Goal: Information Seeking & Learning: Find specific fact

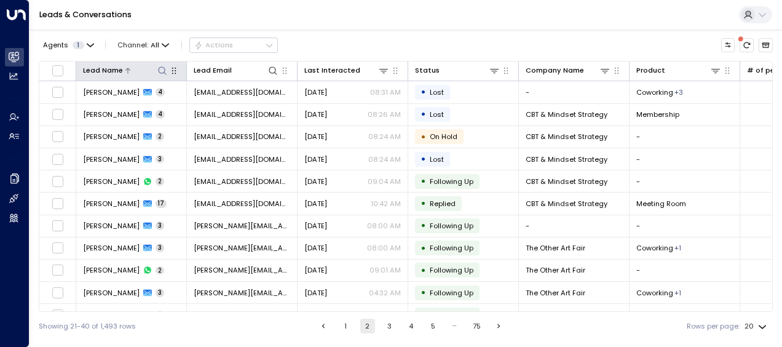
click at [164, 68] on icon at bounding box center [162, 70] width 8 height 8
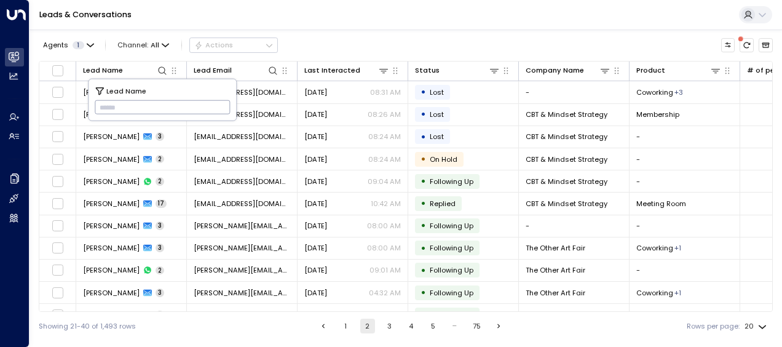
click at [101, 105] on input "text" at bounding box center [163, 107] width 136 height 20
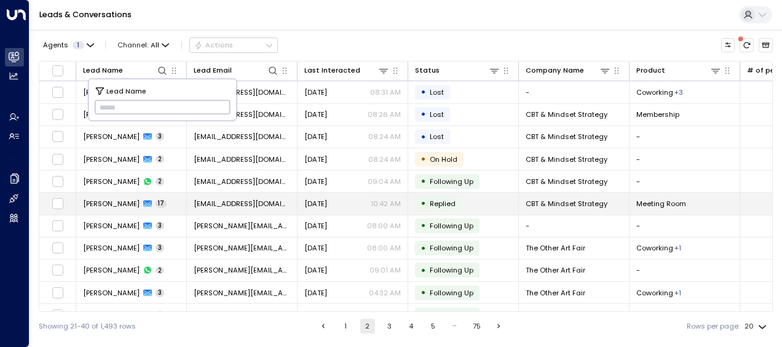
type input "******"
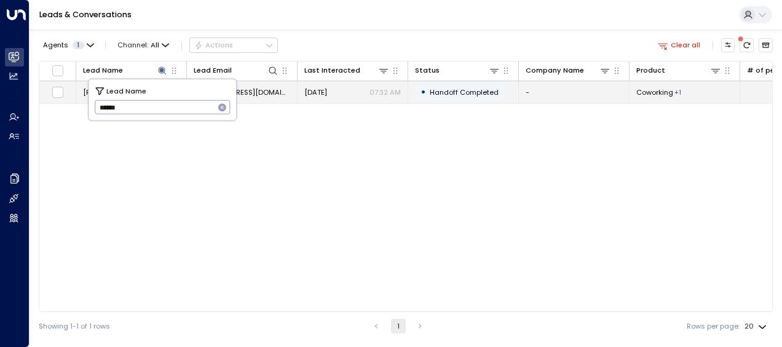
click at [249, 92] on span "[EMAIL_ADDRESS][DOMAIN_NAME]" at bounding box center [242, 92] width 97 height 10
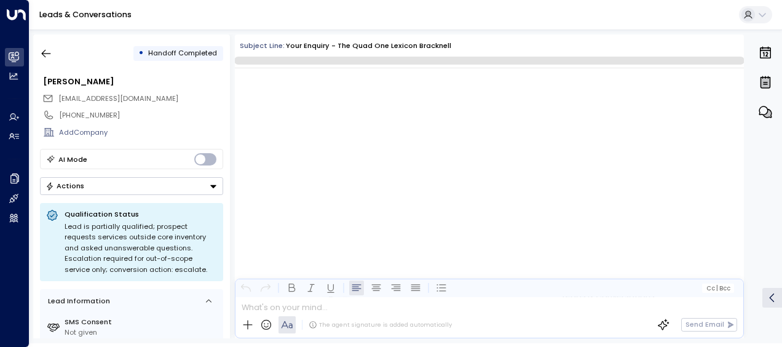
scroll to position [1392, 0]
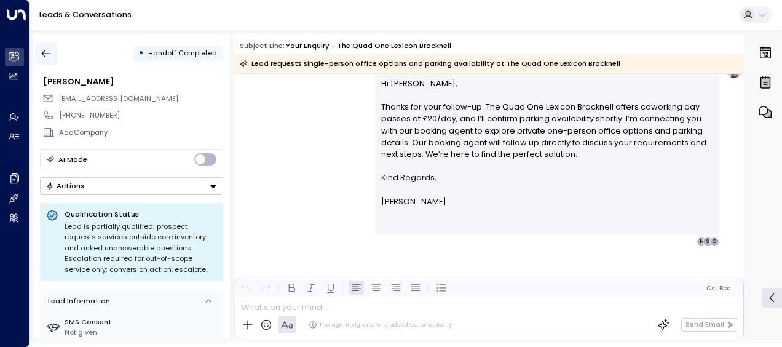
click at [43, 53] on icon "button" at bounding box center [46, 54] width 9 height 8
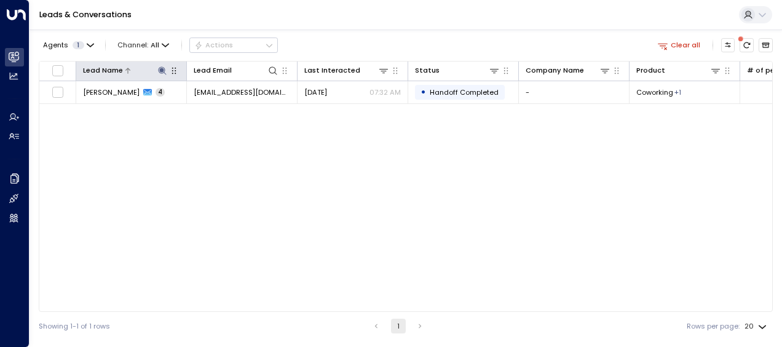
click at [162, 69] on icon at bounding box center [162, 70] width 8 height 8
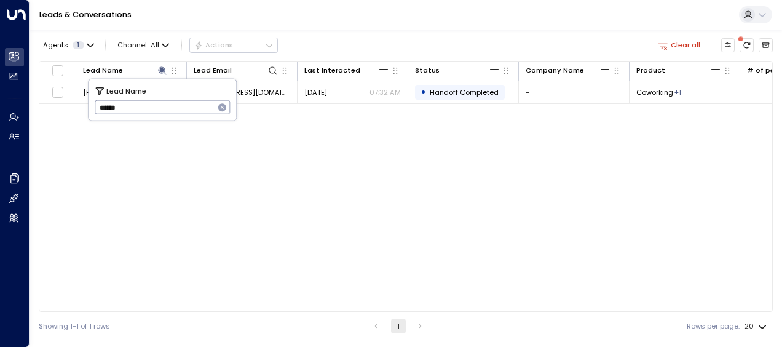
drag, startPoint x: 97, startPoint y: 108, endPoint x: 146, endPoint y: 108, distance: 49.2
click at [146, 108] on input "******" at bounding box center [155, 107] width 120 height 20
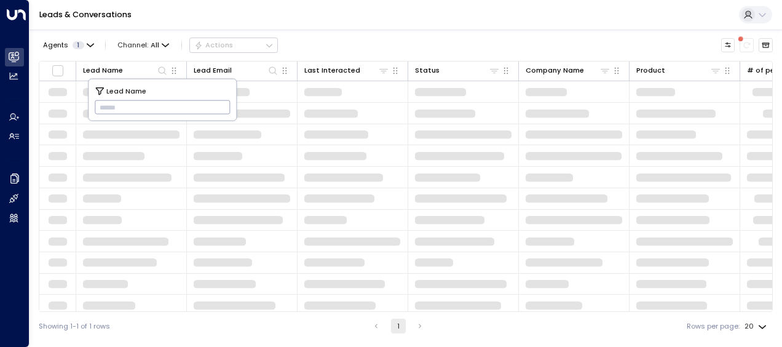
click at [99, 105] on input "text" at bounding box center [163, 107] width 136 height 20
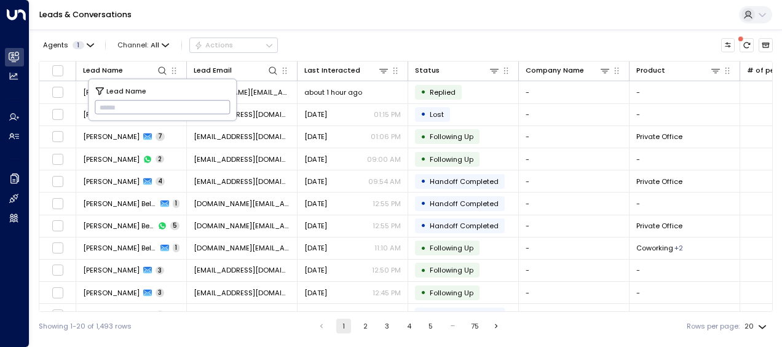
click at [99, 105] on input "text" at bounding box center [163, 107] width 136 height 20
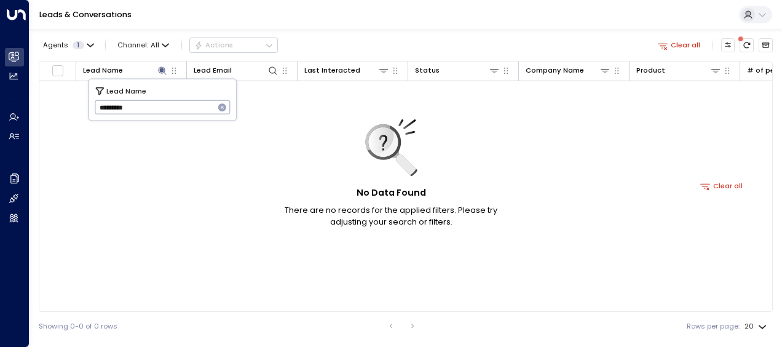
type input "*********"
drag, startPoint x: 95, startPoint y: 108, endPoint x: 136, endPoint y: 109, distance: 41.2
click at [136, 109] on input "*********" at bounding box center [155, 107] width 120 height 20
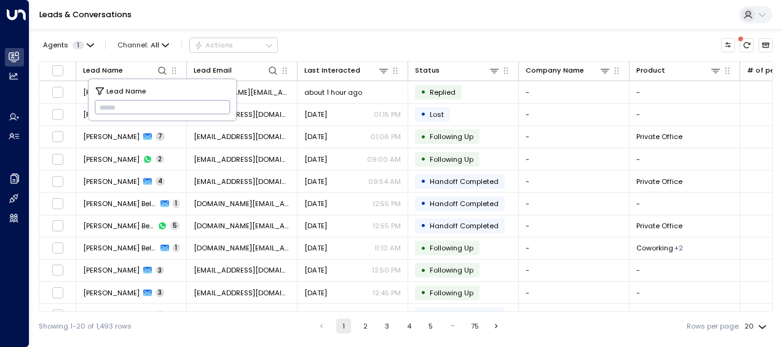
click at [103, 105] on input "text" at bounding box center [163, 107] width 136 height 20
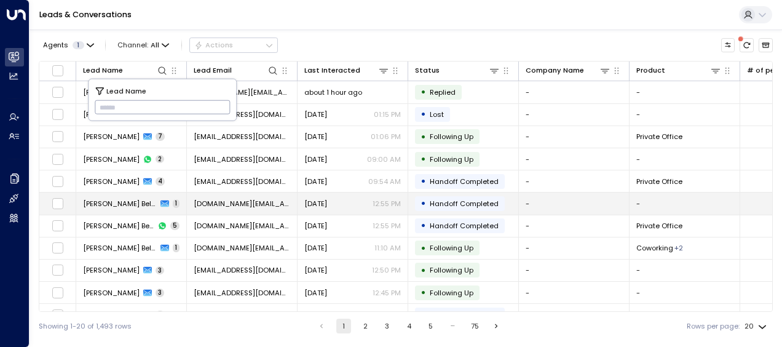
type input "**********"
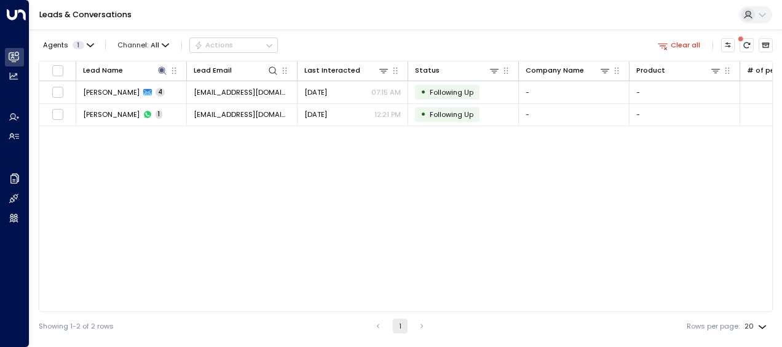
click at [314, 151] on div "Lead Name Lead Email Last Interacted Status Company Name Product # of people AI…" at bounding box center [406, 186] width 734 height 251
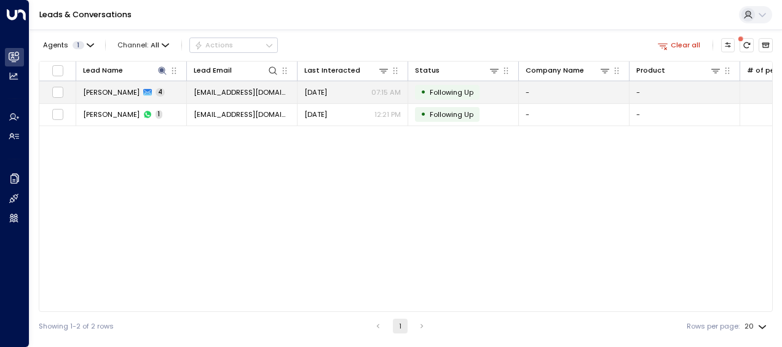
click at [243, 90] on span "[EMAIL_ADDRESS][DOMAIN_NAME]" at bounding box center [242, 92] width 97 height 10
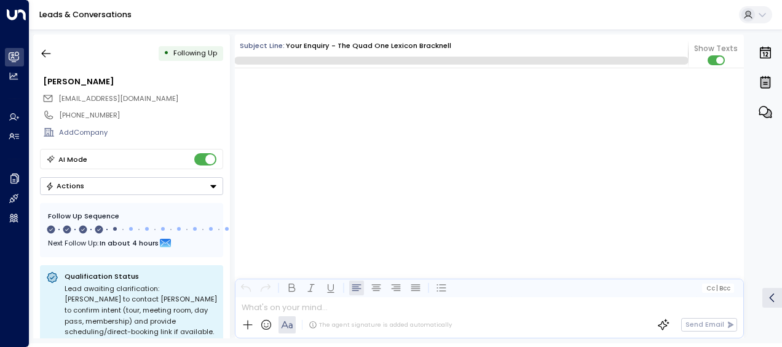
scroll to position [1854, 0]
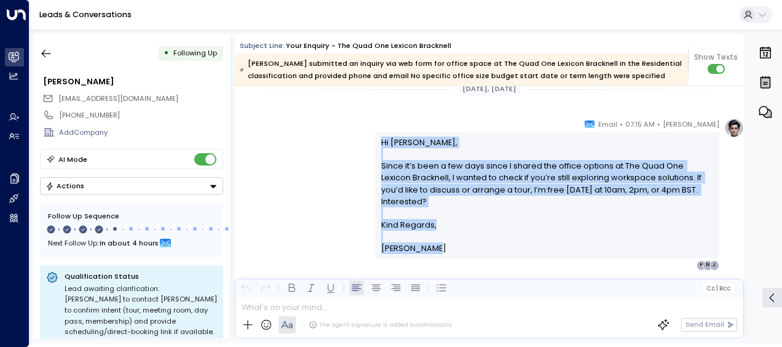
drag, startPoint x: 379, startPoint y: 140, endPoint x: 438, endPoint y: 237, distance: 113.2
click at [438, 237] on div "Hi [PERSON_NAME], Since it’s been a few days since I shared the office options …" at bounding box center [547, 196] width 333 height 118
drag, startPoint x: 438, startPoint y: 237, endPoint x: 399, endPoint y: 187, distance: 63.1
copy div "Hi [PERSON_NAME], Since it’s been a few days since I shared the office options …"
click at [44, 55] on icon "button" at bounding box center [46, 53] width 12 height 12
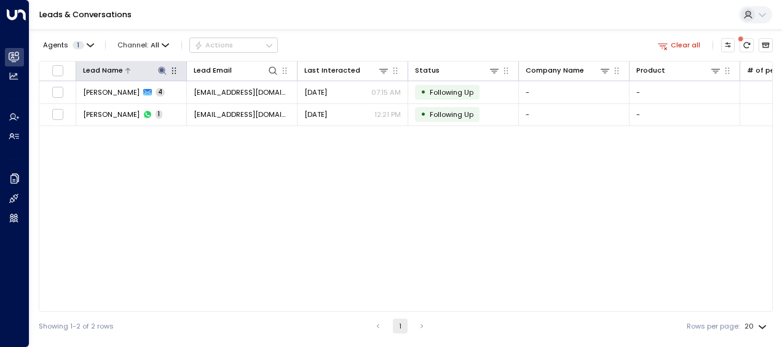
click at [160, 66] on icon at bounding box center [162, 70] width 8 height 8
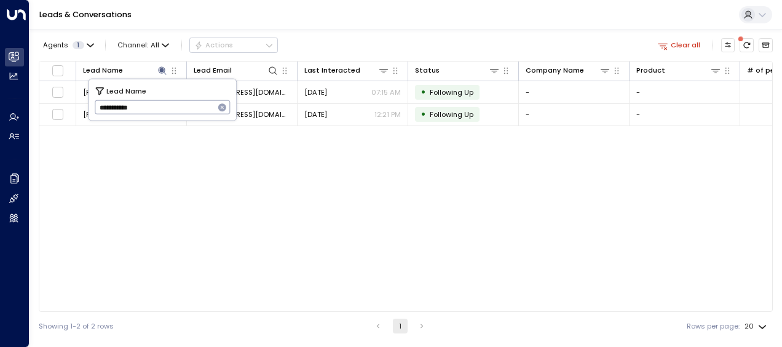
drag, startPoint x: 99, startPoint y: 107, endPoint x: 170, endPoint y: 116, distance: 71.2
click at [170, 116] on input "**********" at bounding box center [155, 107] width 120 height 20
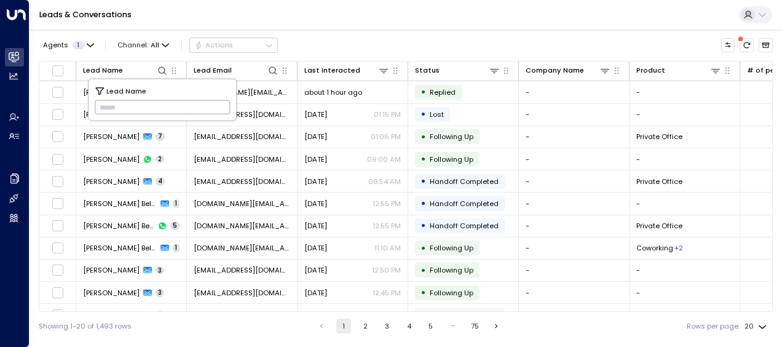
type input "**********"
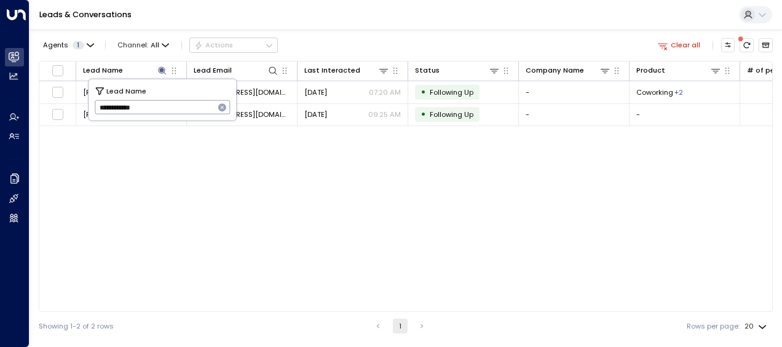
click at [275, 195] on div "Lead Name Lead Email Last Interacted Status Company Name Product # of people AI…" at bounding box center [406, 186] width 734 height 251
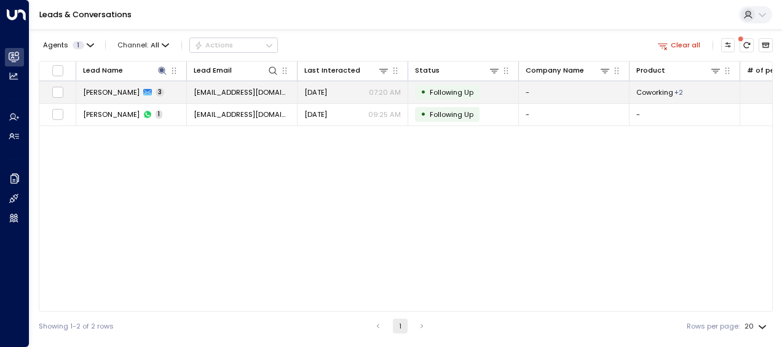
click at [249, 91] on span "[EMAIL_ADDRESS][DOMAIN_NAME]" at bounding box center [242, 92] width 97 height 10
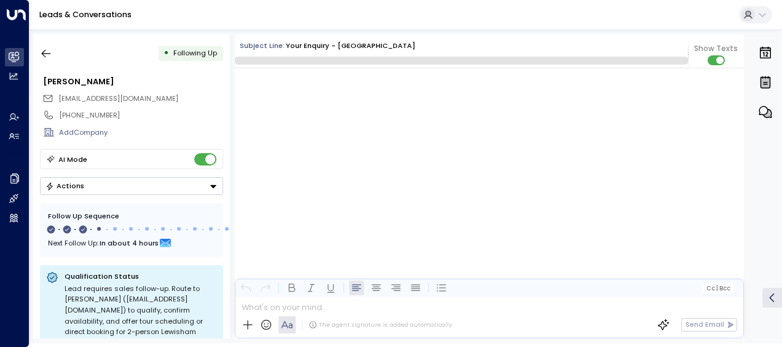
scroll to position [906, 0]
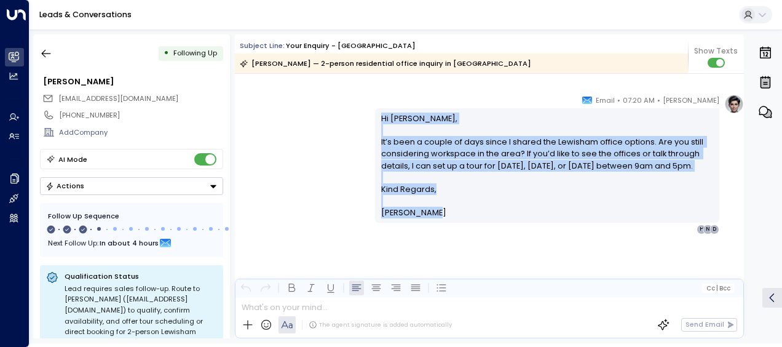
drag, startPoint x: 378, startPoint y: 116, endPoint x: 441, endPoint y: 223, distance: 124.6
click at [441, 222] on div "Hi [PERSON_NAME], It’s been a couple of days since I shared the Lewisham office…" at bounding box center [547, 165] width 344 height 114
drag, startPoint x: 441, startPoint y: 223, endPoint x: 390, endPoint y: 170, distance: 73.9
copy div "Hi [PERSON_NAME], It’s been a couple of days since I shared the Lewisham office…"
click at [48, 52] on icon "button" at bounding box center [46, 53] width 12 height 12
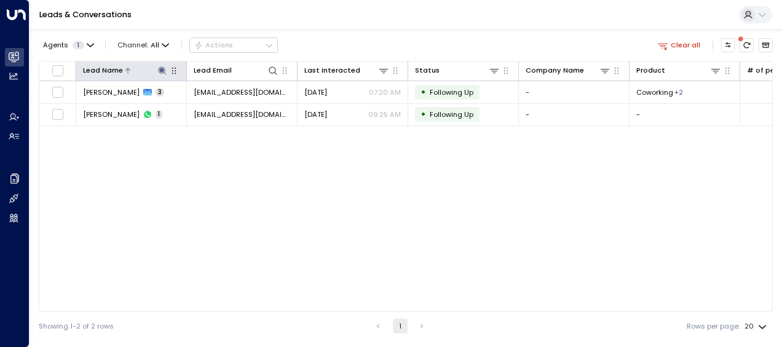
click at [162, 67] on icon at bounding box center [162, 71] width 10 height 10
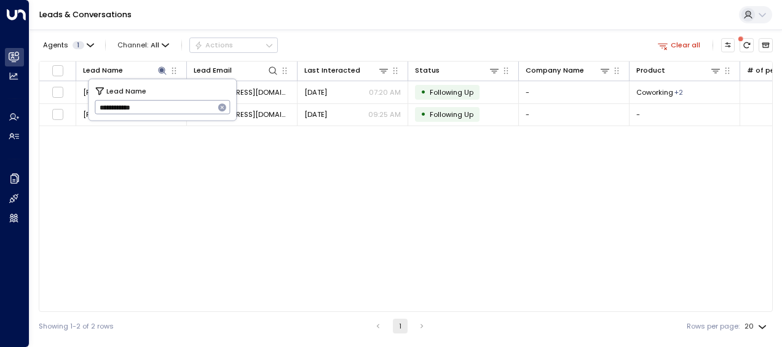
drag, startPoint x: 98, startPoint y: 106, endPoint x: 154, endPoint y: 113, distance: 56.4
click at [154, 113] on input "**********" at bounding box center [155, 107] width 120 height 20
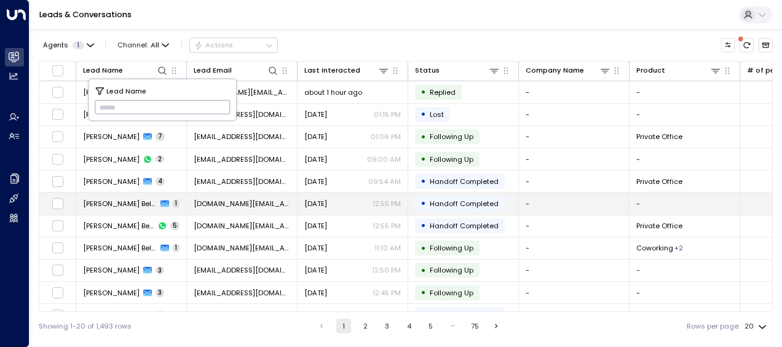
type input "**********"
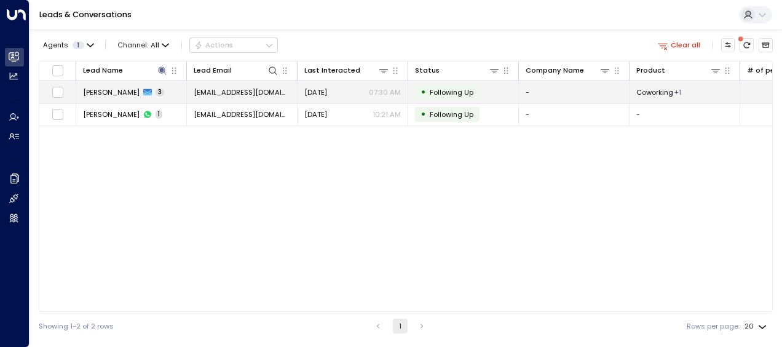
click at [263, 89] on span "[EMAIL_ADDRESS][DOMAIN_NAME]" at bounding box center [242, 92] width 97 height 10
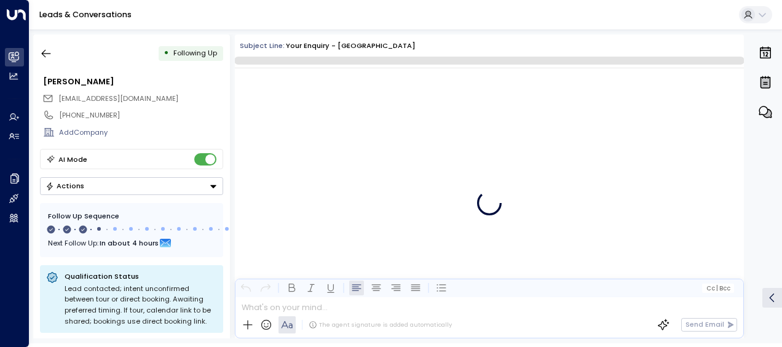
scroll to position [1120, 0]
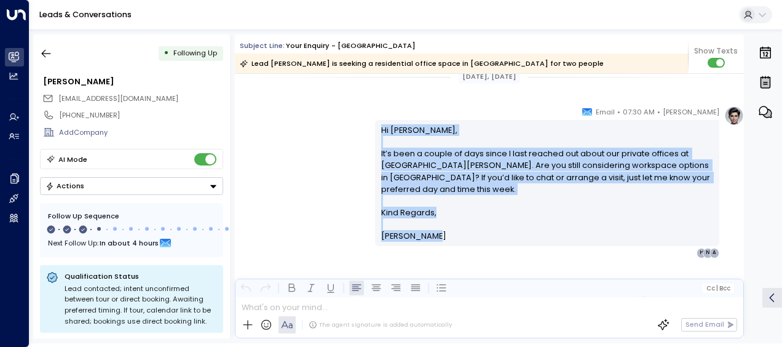
drag, startPoint x: 379, startPoint y: 128, endPoint x: 445, endPoint y: 231, distance: 122.8
click at [445, 231] on div "Hi [PERSON_NAME], It’s been a couple of days since I last reached out about our…" at bounding box center [547, 183] width 344 height 126
drag, startPoint x: 445, startPoint y: 231, endPoint x: 404, endPoint y: 175, distance: 70.0
copy div "Hi [PERSON_NAME], It’s been a couple of days since I last reached out about our…"
click at [49, 50] on icon "button" at bounding box center [46, 53] width 12 height 12
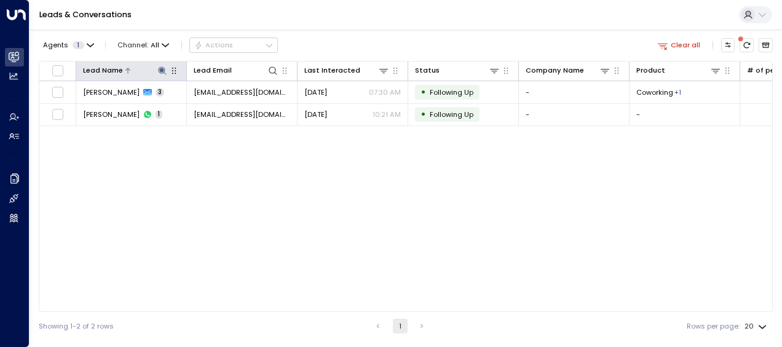
click at [159, 66] on icon at bounding box center [162, 71] width 10 height 10
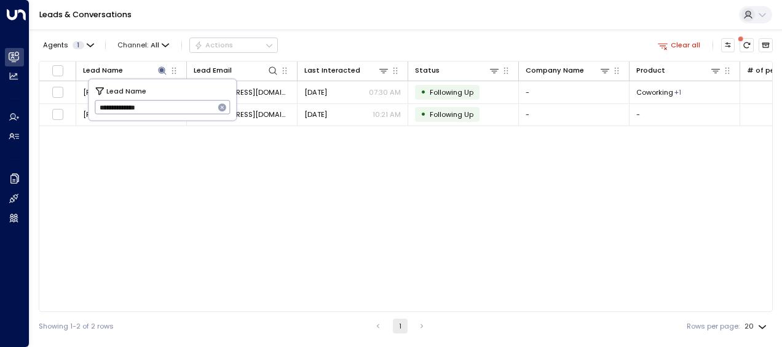
drag, startPoint x: 95, startPoint y: 107, endPoint x: 162, endPoint y: 113, distance: 67.9
click at [162, 113] on input "**********" at bounding box center [155, 107] width 120 height 20
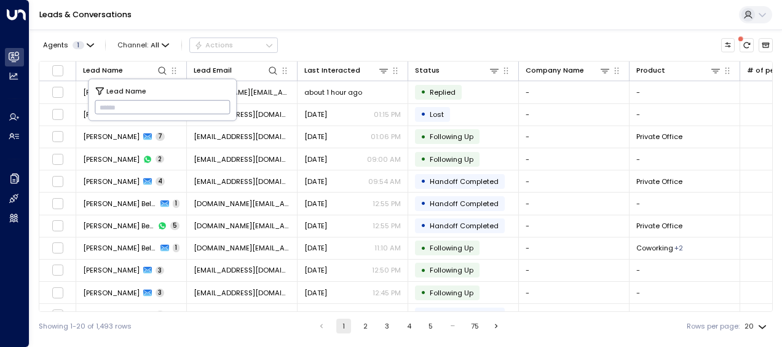
type input "**********"
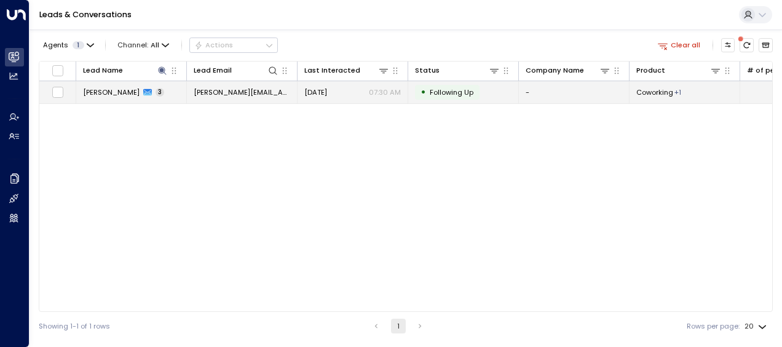
click at [261, 93] on span "[PERSON_NAME][EMAIL_ADDRESS][DOMAIN_NAME]" at bounding box center [242, 92] width 97 height 10
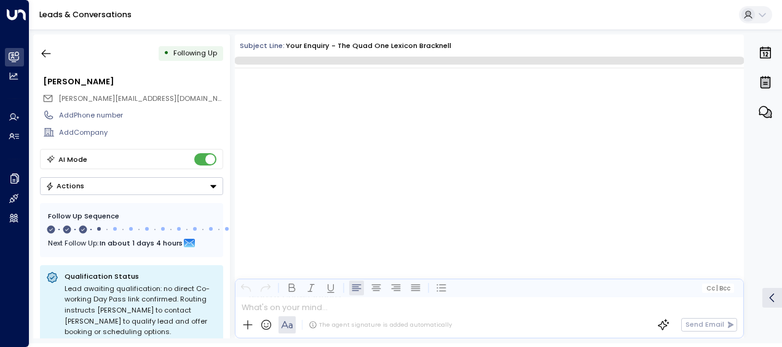
scroll to position [766, 0]
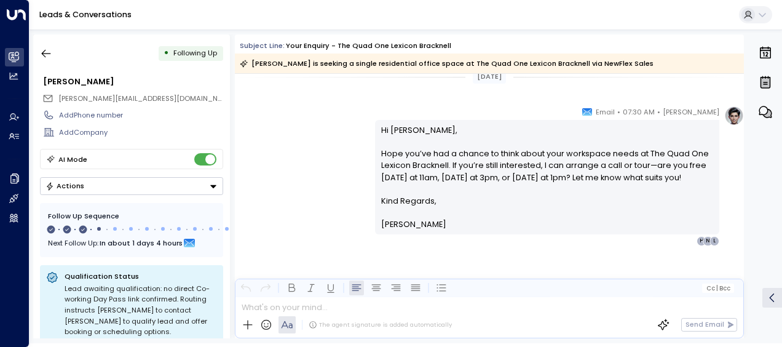
click at [334, 160] on div "[PERSON_NAME] • 07:30 AM • Email Hi [PERSON_NAME], Hope you’ve had a chance to …" at bounding box center [489, 176] width 509 height 140
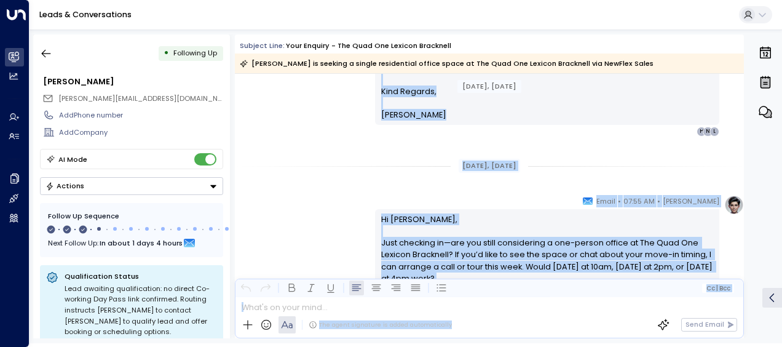
scroll to position [475, 0]
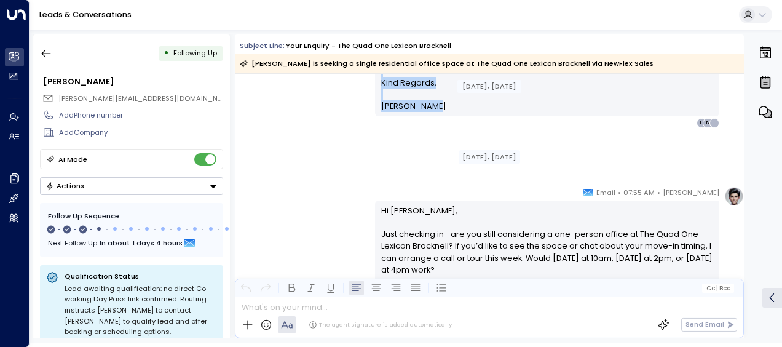
drag, startPoint x: 379, startPoint y: 109, endPoint x: 440, endPoint y: 110, distance: 61.5
drag, startPoint x: 440, startPoint y: 110, endPoint x: 400, endPoint y: 105, distance: 41.0
copy div "Hi [PERSON_NAME], Thank you for your enquiry about a one-person private office …"
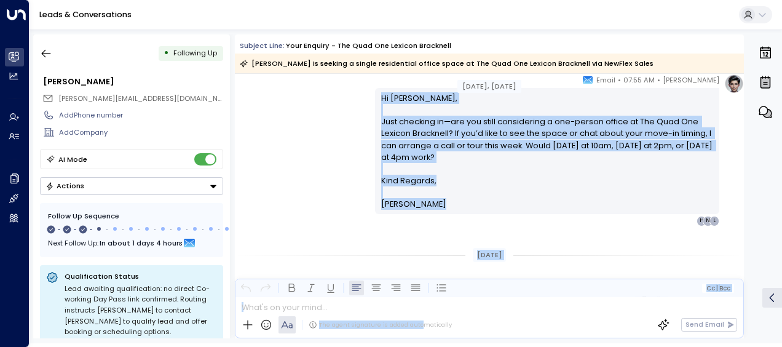
scroll to position [607, 0]
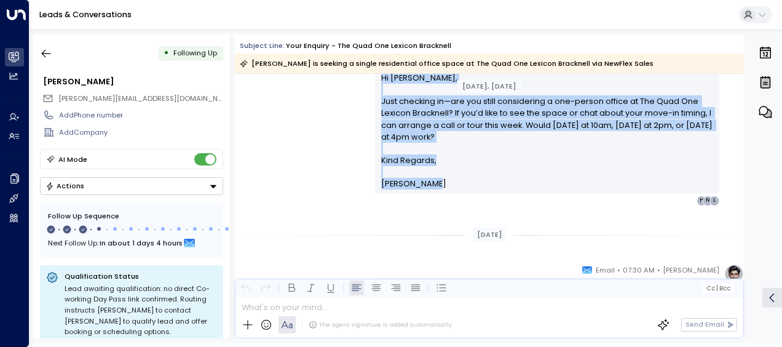
drag, startPoint x: 378, startPoint y: 208, endPoint x: 416, endPoint y: 204, distance: 37.8
click at [416, 204] on div "[PERSON_NAME] • 07:55 AM • Email Hi [PERSON_NAME], Just checking in—are you sti…" at bounding box center [547, 129] width 344 height 152
drag, startPoint x: 416, startPoint y: 204, endPoint x: 386, endPoint y: 158, distance: 54.8
copy div "Hi [PERSON_NAME], Just checking in—are you still considering a one-person offic…"
click at [304, 163] on div "[PERSON_NAME] • 07:55 AM • Email Hi [PERSON_NAME], Just checking in—are you sti…" at bounding box center [489, 129] width 509 height 152
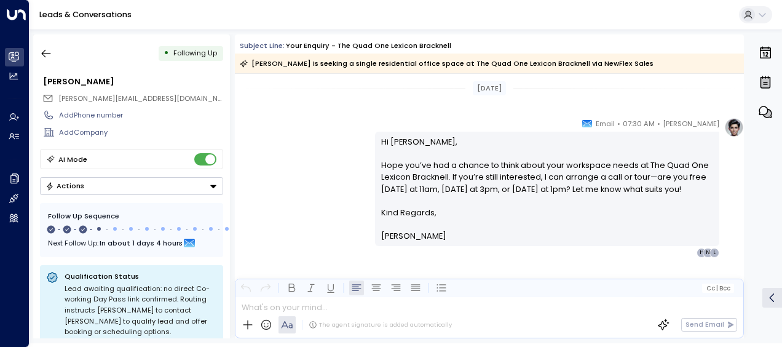
scroll to position [755, 0]
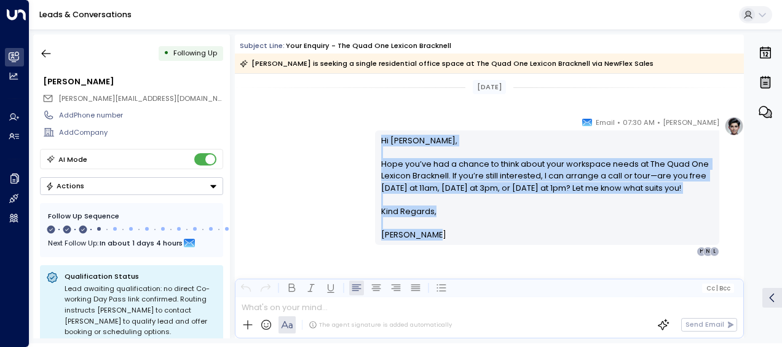
drag, startPoint x: 378, startPoint y: 138, endPoint x: 431, endPoint y: 266, distance: 137.8
click at [431, 266] on div "[PERSON_NAME] • 07:30 AM • Email Hi [PERSON_NAME], Hope you’ve had a chance to …" at bounding box center [489, 235] width 509 height 239
drag, startPoint x: 431, startPoint y: 266, endPoint x: 394, endPoint y: 188, distance: 86.4
copy div "Hi [PERSON_NAME], Hope you’ve had a chance to think about your workspace needs …"
click at [46, 52] on icon "button" at bounding box center [46, 53] width 12 height 12
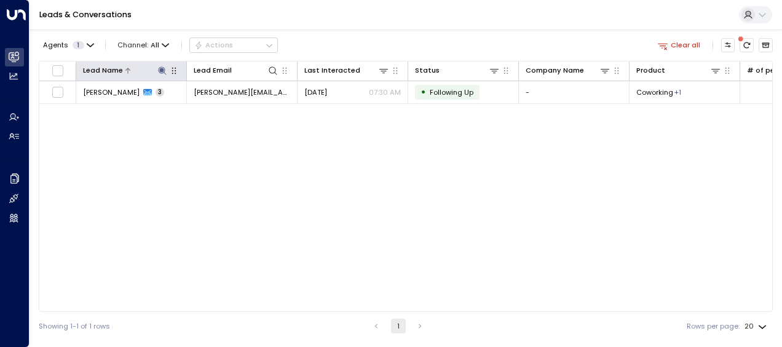
click at [162, 68] on icon at bounding box center [162, 71] width 10 height 10
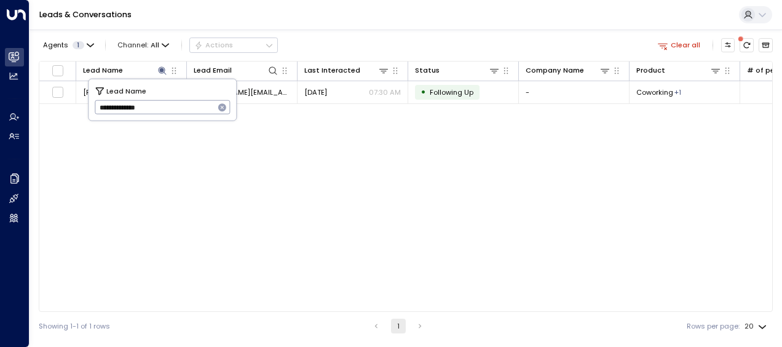
drag, startPoint x: 97, startPoint y: 107, endPoint x: 175, endPoint y: 117, distance: 78.7
click at [175, 117] on input "**********" at bounding box center [155, 107] width 120 height 20
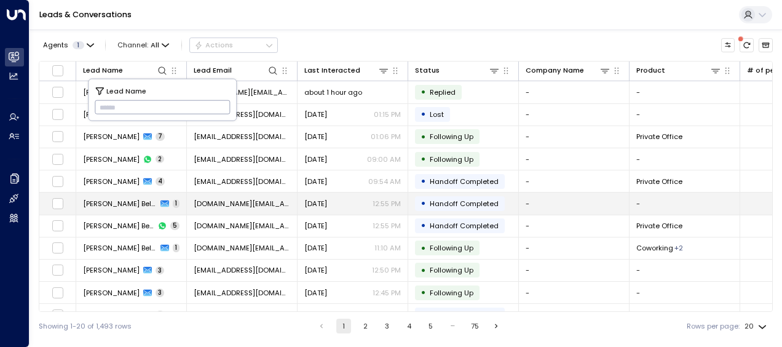
type input "********"
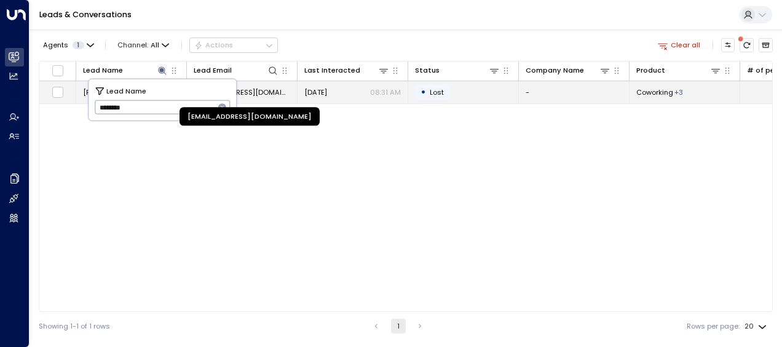
click at [253, 90] on span "[EMAIL_ADDRESS][DOMAIN_NAME]" at bounding box center [242, 92] width 97 height 10
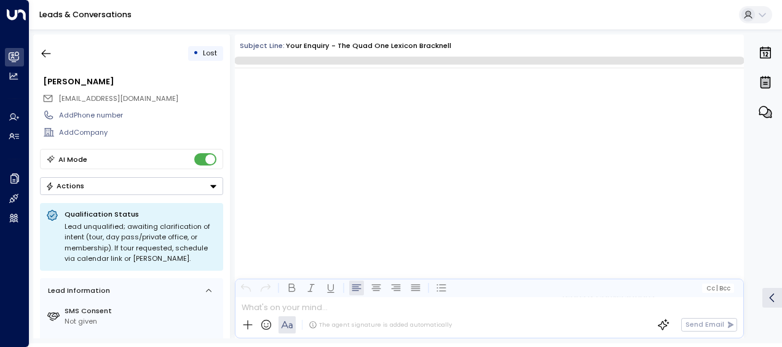
scroll to position [1142, 0]
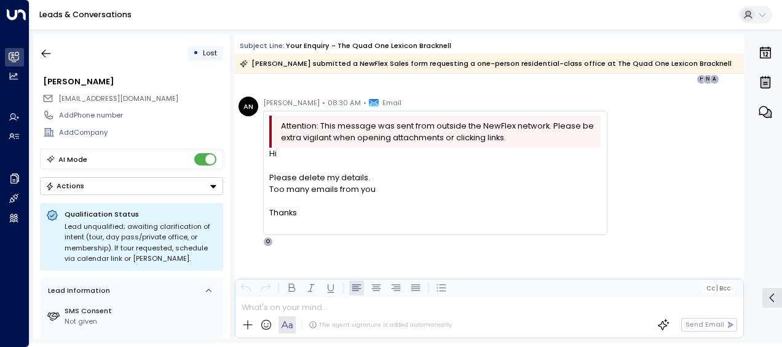
click at [255, 173] on div "AN [PERSON_NAME] • 08:30 AM • Email Attention: This message was sent from outsi…" at bounding box center [423, 172] width 369 height 150
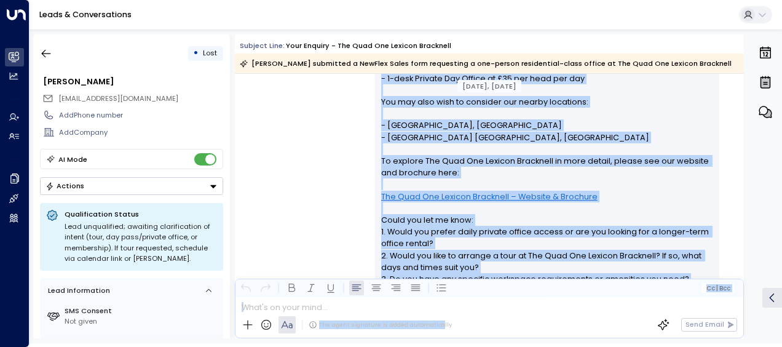
scroll to position [359, 0]
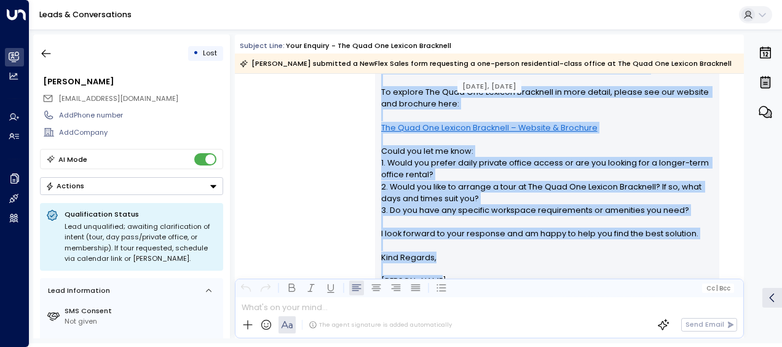
drag, startPoint x: 380, startPoint y: 133, endPoint x: 449, endPoint y: 278, distance: 160.1
click at [449, 278] on div "Hi [PERSON_NAME], Thank you for your interest in a private office at The Quad O…" at bounding box center [547, 116] width 333 height 342
drag, startPoint x: 449, startPoint y: 278, endPoint x: 410, endPoint y: 207, distance: 81.2
copy div "Hi [PERSON_NAME], Thank you for your interest in a private office at The Quad O…"
click at [302, 181] on div "[PERSON_NAME] • 11:58 AM • Email Hi [PERSON_NAME], Thank you for your interest …" at bounding box center [489, 114] width 509 height 376
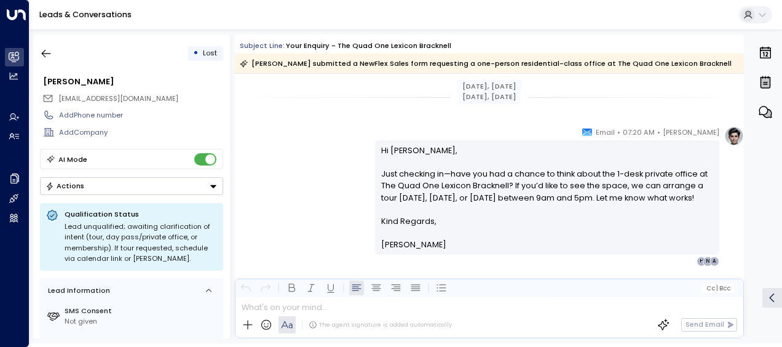
scroll to position [605, 0]
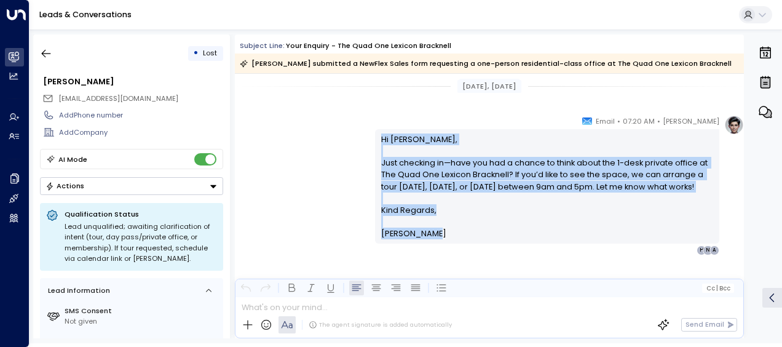
drag, startPoint x: 379, startPoint y: 138, endPoint x: 432, endPoint y: 245, distance: 119.3
click at [432, 240] on div "Hi [PERSON_NAME], Just checking in—have you had a chance to think about the 1-d…" at bounding box center [547, 186] width 333 height 106
drag, startPoint x: 432, startPoint y: 245, endPoint x: 395, endPoint y: 198, distance: 59.5
copy div "Hi [PERSON_NAME], Just checking in—have you had a chance to think about the 1-d…"
click at [162, 68] on div "• Lost [PERSON_NAME] [EMAIL_ADDRESS][DOMAIN_NAME] Add Phone number Add Company …" at bounding box center [131, 186] width 197 height 304
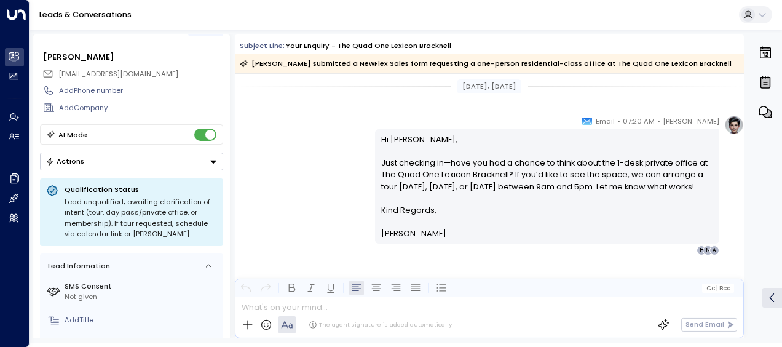
scroll to position [49, 0]
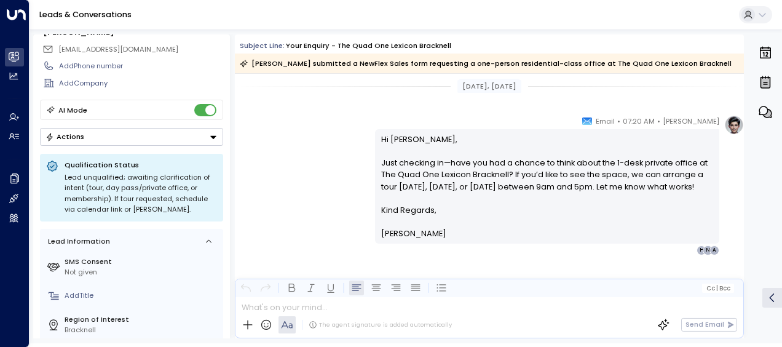
click at [355, 138] on div "[PERSON_NAME] • 07:20 AM • Email Hi [PERSON_NAME], Just checking in—have you ha…" at bounding box center [489, 185] width 509 height 140
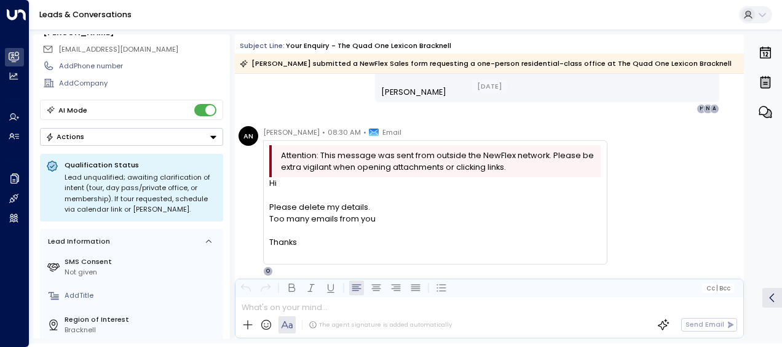
scroll to position [974, 0]
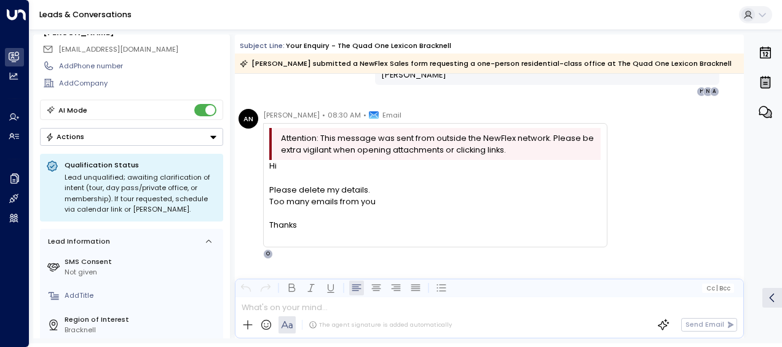
drag, startPoint x: 278, startPoint y: 173, endPoint x: 315, endPoint y: 237, distance: 73.3
click at [315, 237] on div "Hi Please delete my details. Too many emails from you Thanks" at bounding box center [434, 201] width 331 height 82
drag, startPoint x: 315, startPoint y: 237, endPoint x: 295, endPoint y: 204, distance: 38.4
copy div "Hi Please delete my details. Too many emails from you Thanks"
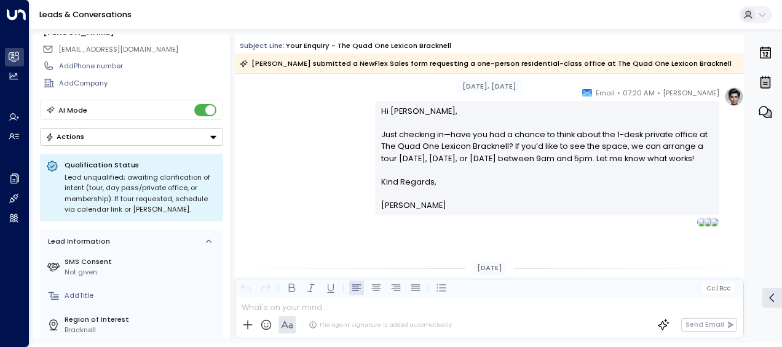
scroll to position [531, 0]
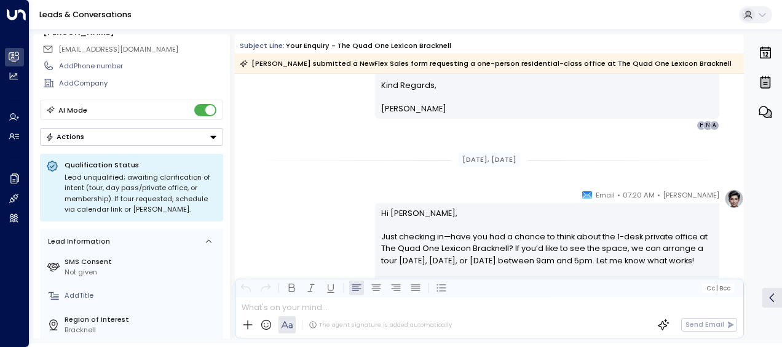
click at [188, 72] on div "Add Phone number" at bounding box center [131, 65] width 183 height 17
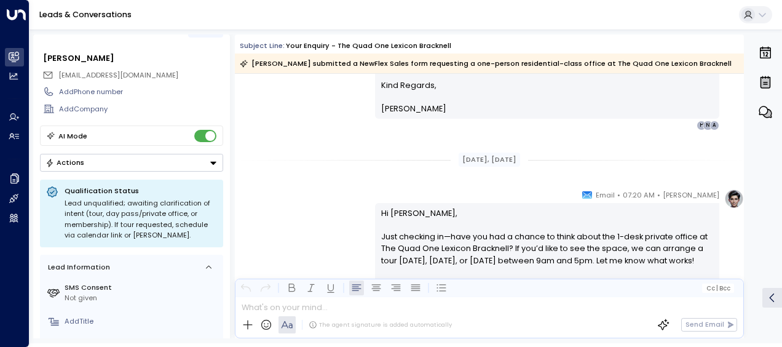
scroll to position [0, 0]
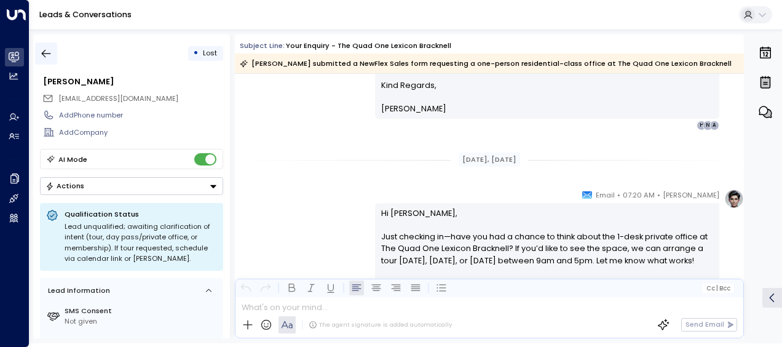
click at [45, 53] on icon "button" at bounding box center [46, 53] width 12 height 12
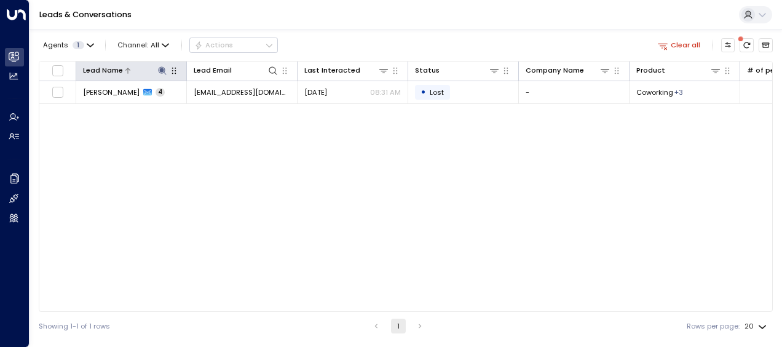
click at [164, 66] on icon at bounding box center [162, 71] width 10 height 10
type input "*"
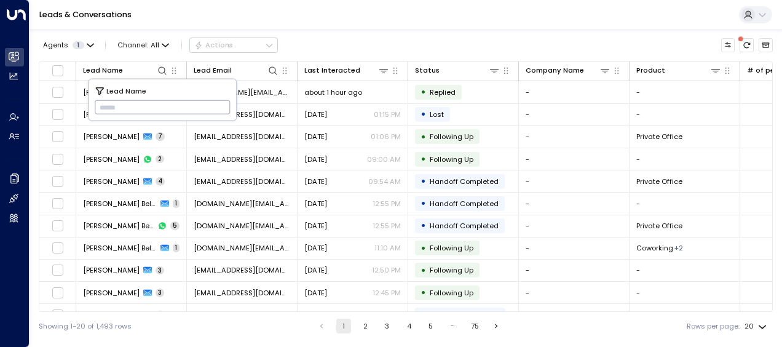
click at [103, 105] on input "text" at bounding box center [163, 107] width 136 height 20
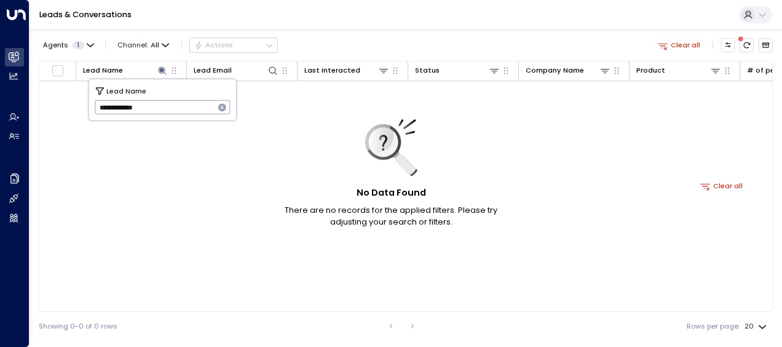
click at [97, 108] on input "**********" at bounding box center [155, 107] width 120 height 20
type input "*"
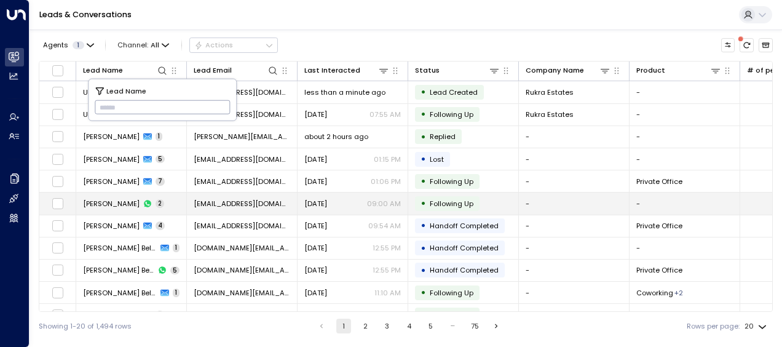
type input "**********"
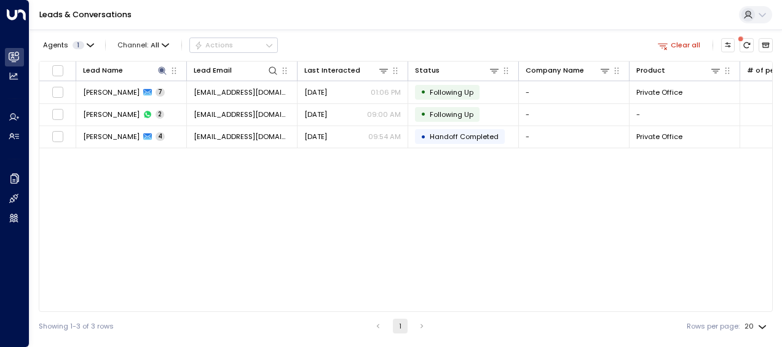
click at [266, 272] on div "Lead Name Lead Email Last Interacted Status Company Name Product # of people AI…" at bounding box center [406, 186] width 734 height 251
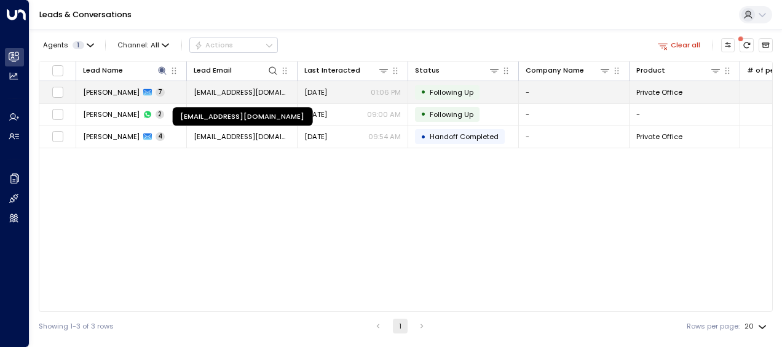
click at [232, 90] on span "[EMAIL_ADDRESS][DOMAIN_NAME]" at bounding box center [242, 92] width 97 height 10
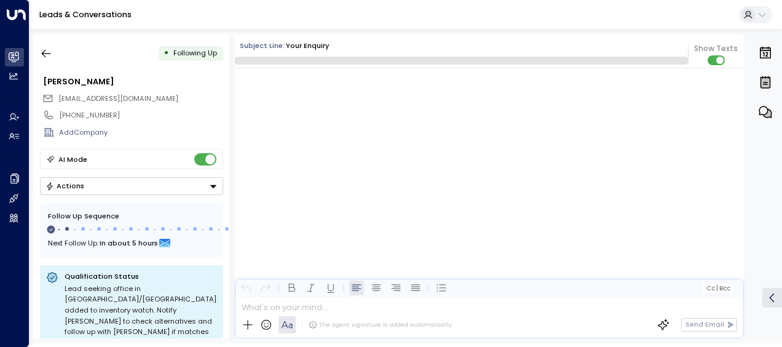
scroll to position [2553, 0]
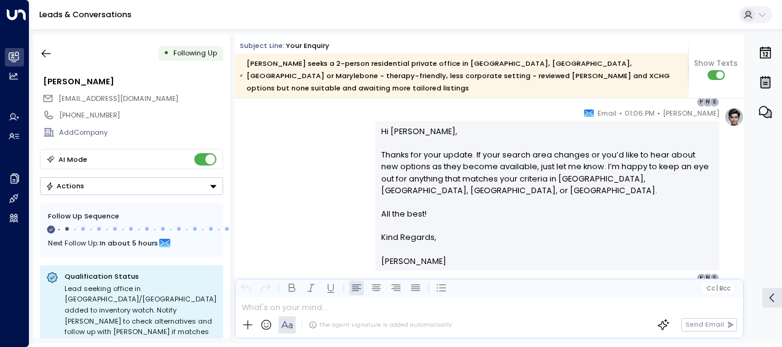
click at [334, 148] on div "[PERSON_NAME] • 01:06 PM • Email Hi [PERSON_NAME], Thanks for your update. If y…" at bounding box center [489, 195] width 509 height 176
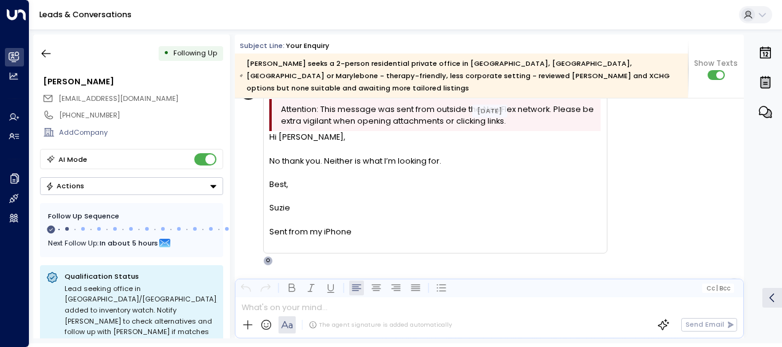
scroll to position [2013, 0]
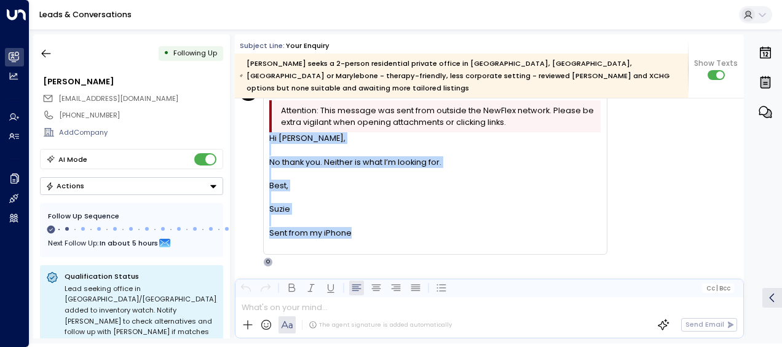
drag, startPoint x: 270, startPoint y: 124, endPoint x: 363, endPoint y: 224, distance: 136.6
click at [363, 224] on div "Hi [PERSON_NAME], No thank you. Neither is what I’m looking for. [PERSON_NAME] …" at bounding box center [434, 191] width 331 height 118
drag, startPoint x: 363, startPoint y: 224, endPoint x: 306, endPoint y: 204, distance: 60.7
copy div "Hi [PERSON_NAME], No thank you. Neither is what I’m looking for. [PERSON_NAME] …"
click at [50, 52] on icon "button" at bounding box center [46, 53] width 12 height 12
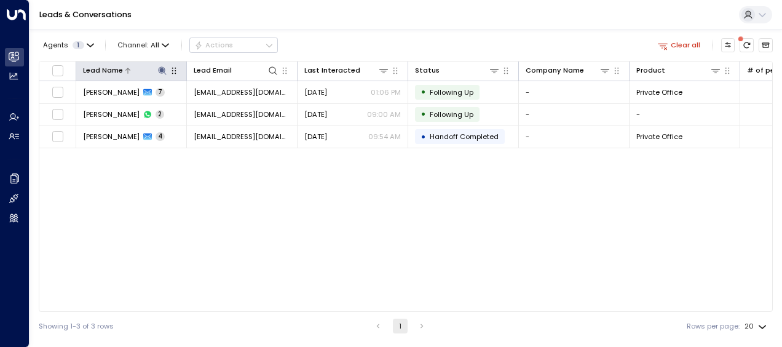
click at [161, 68] on icon at bounding box center [162, 70] width 8 height 8
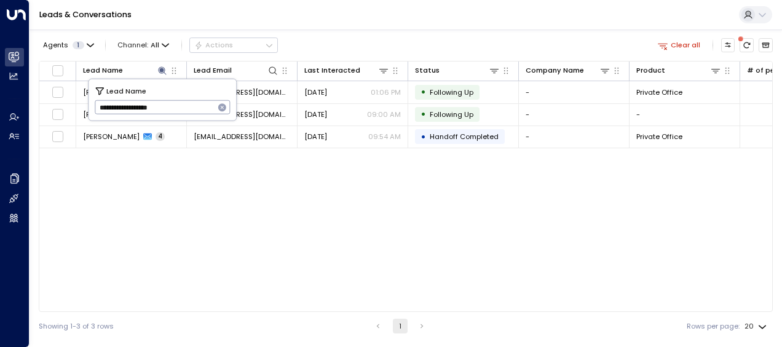
drag, startPoint x: 100, startPoint y: 105, endPoint x: 197, endPoint y: 110, distance: 97.3
click at [197, 110] on input "**********" at bounding box center [155, 107] width 120 height 20
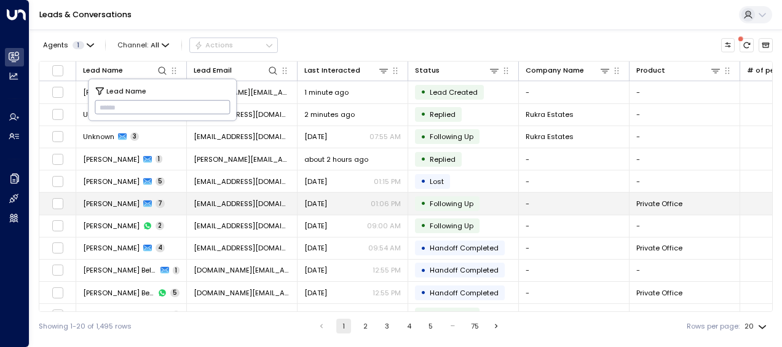
type input "*********"
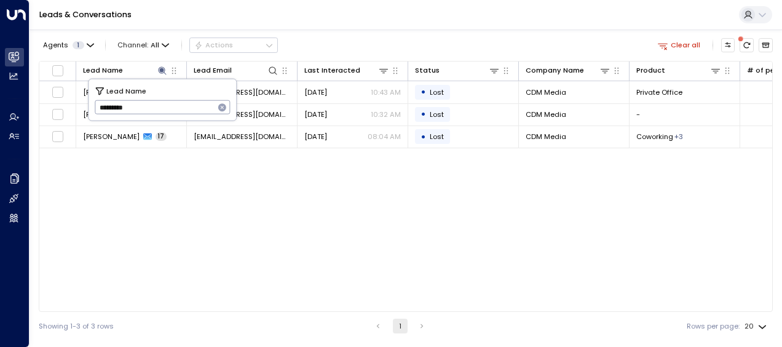
click at [277, 196] on div "Lead Name Lead Email Last Interacted Status Company Name Product # of people AI…" at bounding box center [406, 186] width 734 height 251
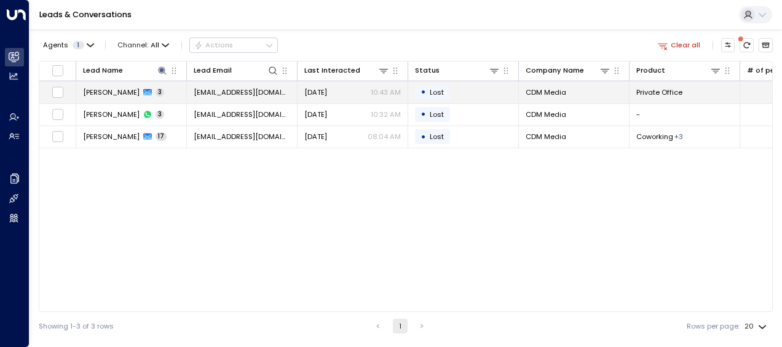
click at [232, 88] on span "[EMAIL_ADDRESS][DOMAIN_NAME]" at bounding box center [242, 92] width 97 height 10
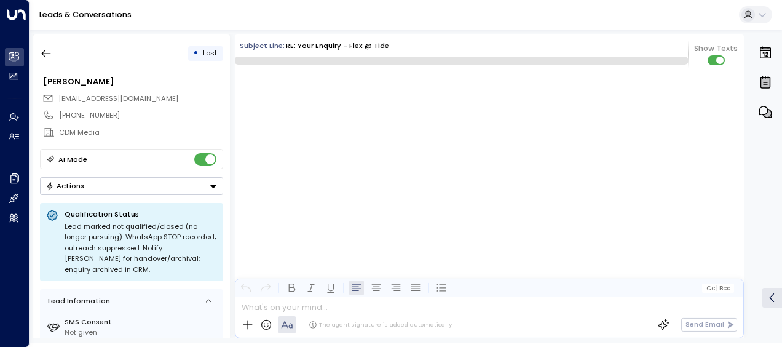
scroll to position [877, 0]
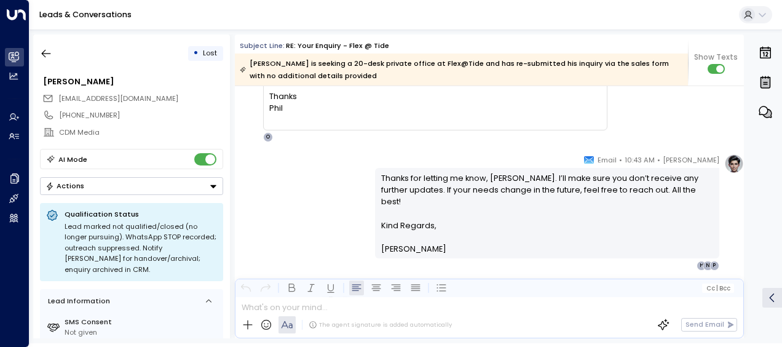
click at [266, 163] on div "[PERSON_NAME] • 10:43 AM • Email Thanks for letting me know, [PERSON_NAME]. I’l…" at bounding box center [489, 212] width 509 height 117
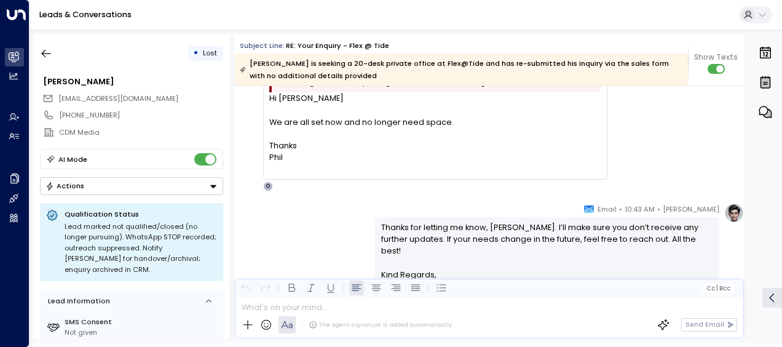
scroll to position [804, 0]
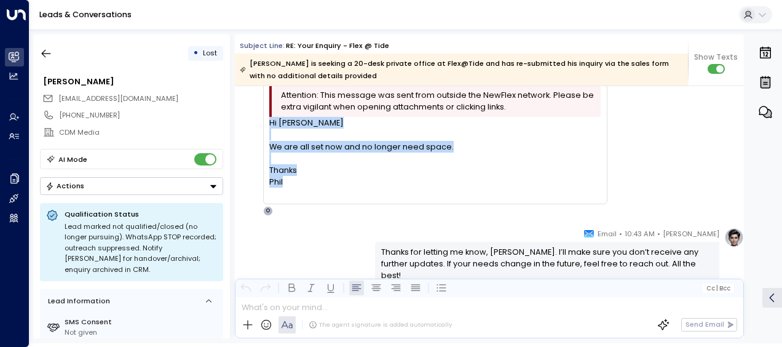
drag, startPoint x: 270, startPoint y: 123, endPoint x: 299, endPoint y: 192, distance: 74.7
click at [299, 192] on div "Hi [PERSON_NAME] We are all set now and no longer need space. Thanks [PERSON_NA…" at bounding box center [434, 158] width 331 height 82
drag, startPoint x: 299, startPoint y: 192, endPoint x: 278, endPoint y: 176, distance: 25.9
click at [46, 54] on icon "button" at bounding box center [46, 53] width 12 height 12
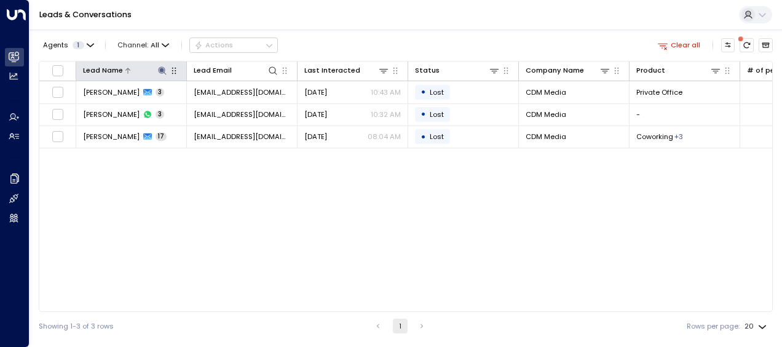
click at [160, 68] on icon at bounding box center [162, 70] width 8 height 8
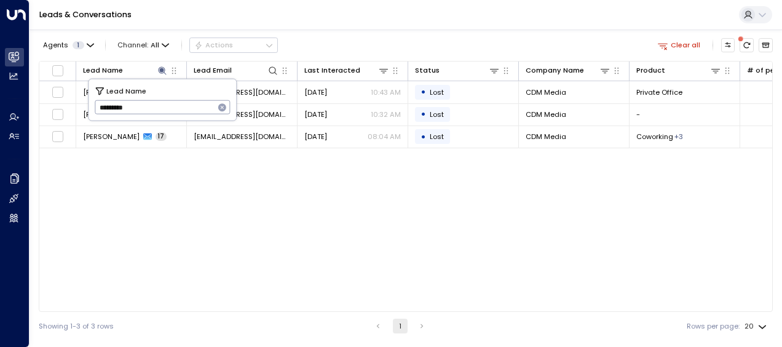
drag, startPoint x: 97, startPoint y: 104, endPoint x: 172, endPoint y: 105, distance: 75.0
click at [172, 105] on input "*********" at bounding box center [155, 107] width 120 height 20
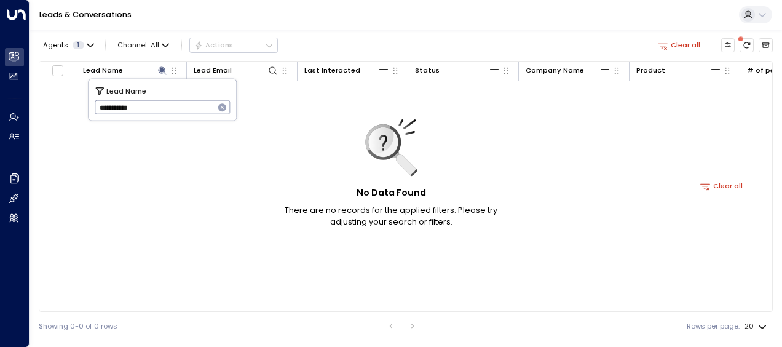
type input "**********"
drag, startPoint x: 99, startPoint y: 107, endPoint x: 165, endPoint y: 111, distance: 65.9
click at [165, 111] on input "**********" at bounding box center [155, 107] width 120 height 20
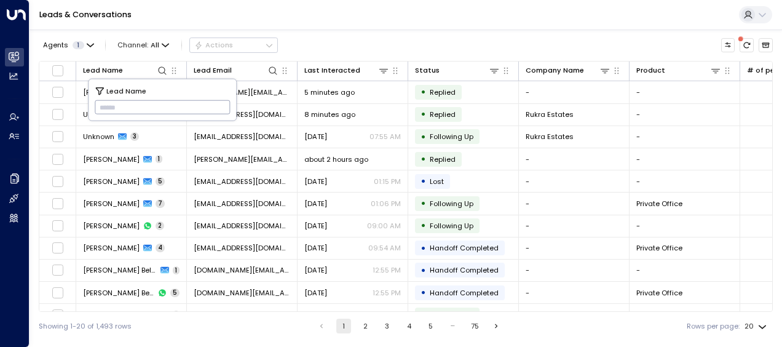
click at [103, 107] on input "text" at bounding box center [163, 107] width 136 height 20
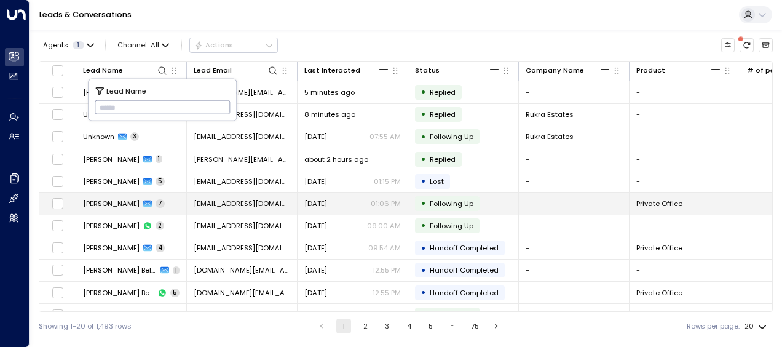
type input "**********"
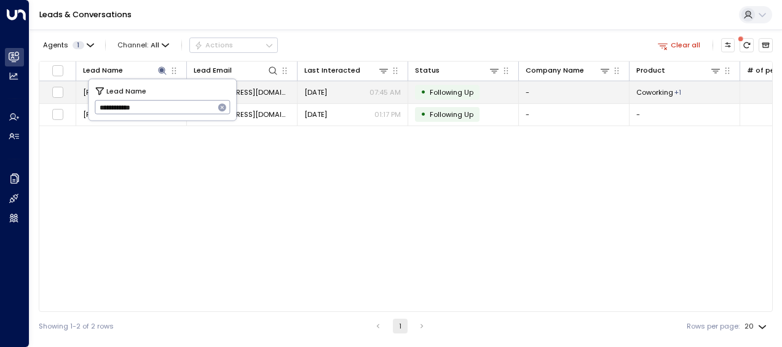
click at [264, 89] on span "[EMAIL_ADDRESS][DOMAIN_NAME]" at bounding box center [242, 92] width 97 height 10
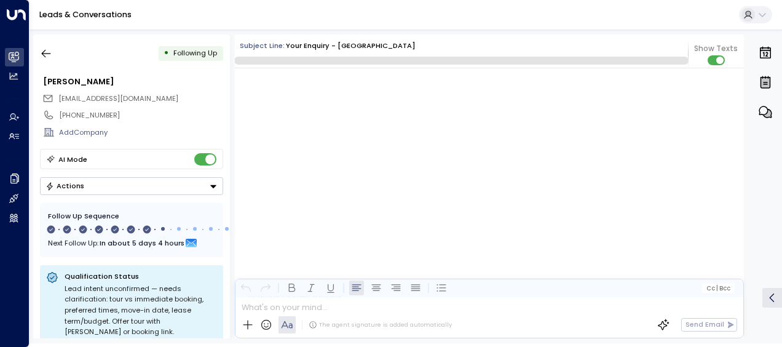
scroll to position [3428, 0]
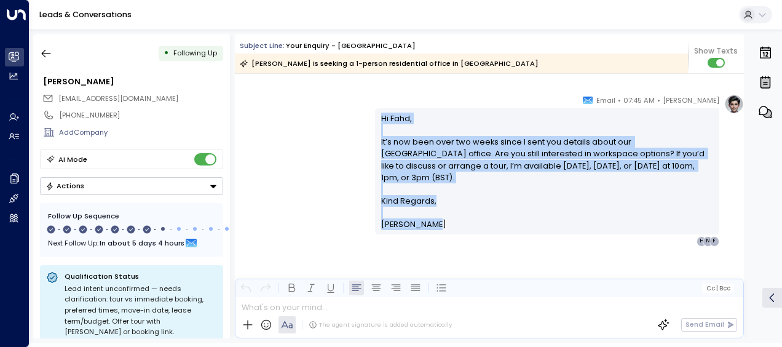
drag, startPoint x: 379, startPoint y: 115, endPoint x: 428, endPoint y: 247, distance: 140.8
click at [428, 247] on div "[PERSON_NAME] • 07:45 AM • Email Hi Fahd, It’s now been over two weeks since I …" at bounding box center [489, 219] width 509 height 250
drag, startPoint x: 428, startPoint y: 247, endPoint x: 400, endPoint y: 185, distance: 68.2
click at [43, 53] on icon "button" at bounding box center [46, 53] width 12 height 12
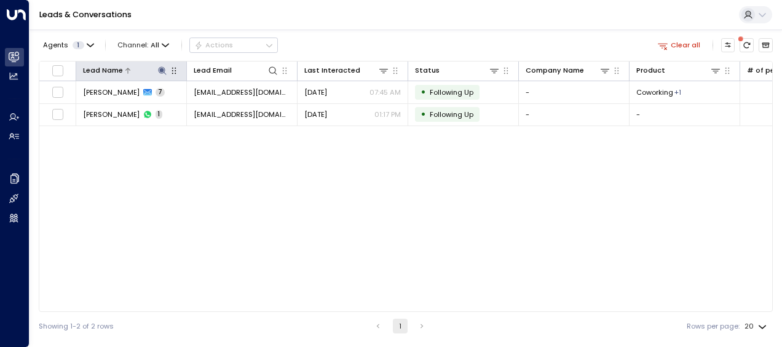
click at [159, 68] on icon at bounding box center [162, 71] width 10 height 10
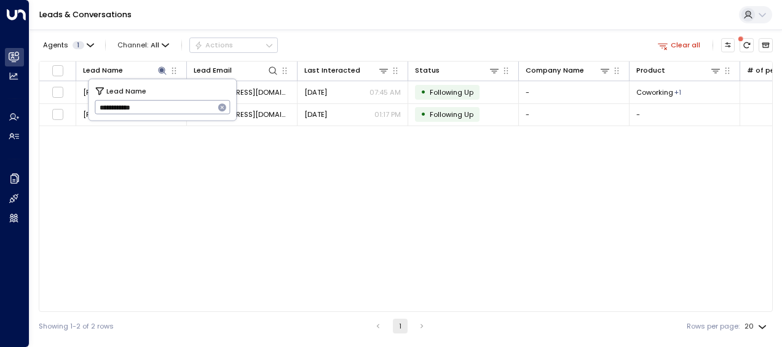
drag, startPoint x: 98, startPoint y: 108, endPoint x: 183, endPoint y: 108, distance: 85.5
click at [183, 108] on input "**********" at bounding box center [155, 107] width 120 height 20
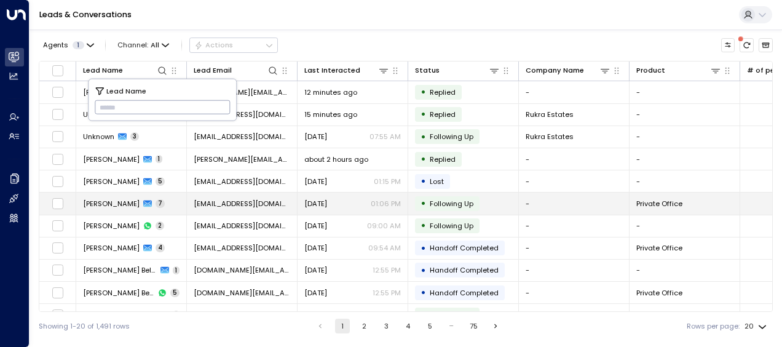
type input "**********"
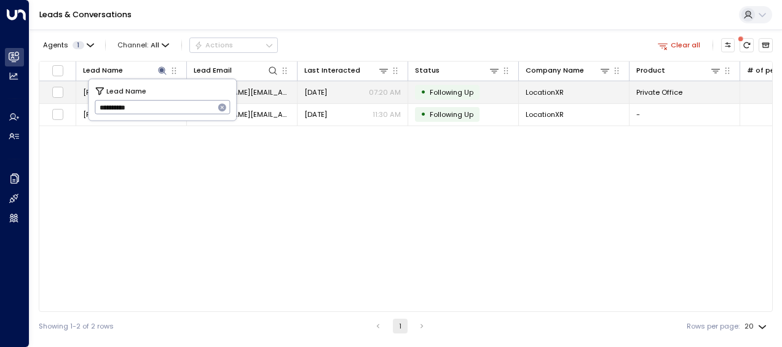
click at [250, 91] on span "[PERSON_NAME][EMAIL_ADDRESS][DOMAIN_NAME]" at bounding box center [242, 92] width 97 height 10
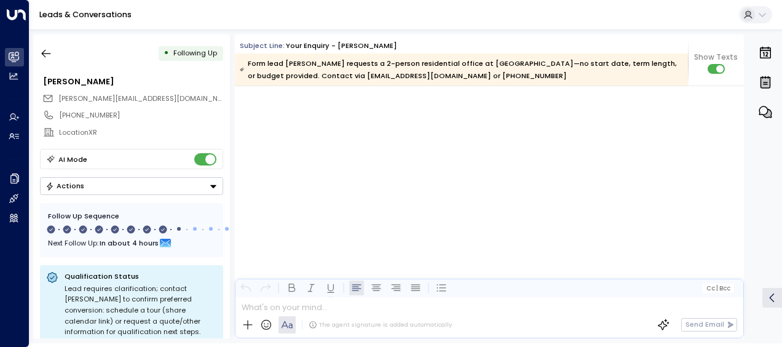
scroll to position [4110, 0]
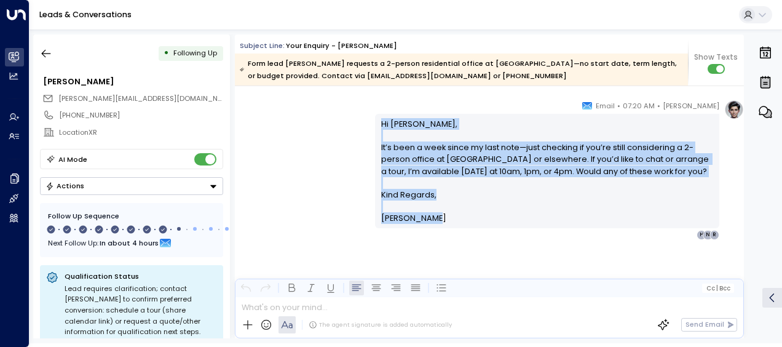
drag, startPoint x: 379, startPoint y: 119, endPoint x: 425, endPoint y: 228, distance: 118.2
click at [425, 228] on div "[PERSON_NAME] • 07:20 AM • Email Hi [PERSON_NAME], It’s been a week since my la…" at bounding box center [547, 170] width 344 height 140
drag, startPoint x: 425, startPoint y: 228, endPoint x: 397, endPoint y: 182, distance: 53.8
click at [44, 54] on icon "button" at bounding box center [46, 53] width 12 height 12
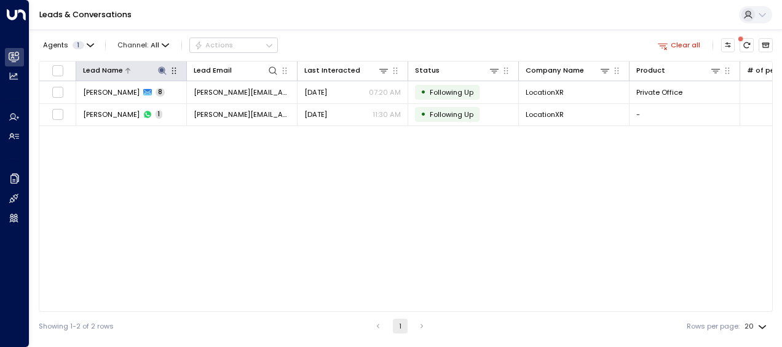
click at [161, 70] on icon at bounding box center [162, 70] width 8 height 8
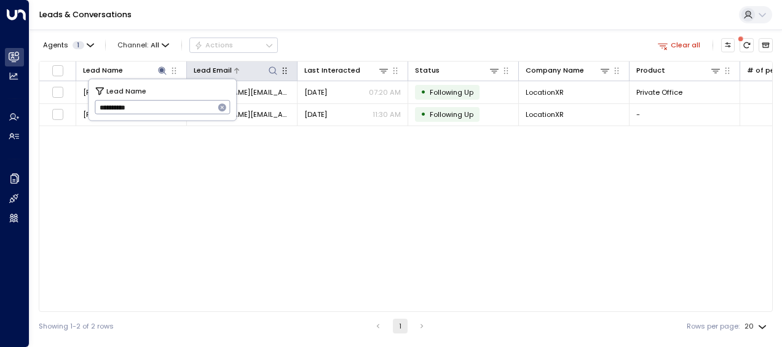
drag, startPoint x: 96, startPoint y: 107, endPoint x: 238, endPoint y: 66, distance: 147.9
click at [238, 66] on body "**********" at bounding box center [391, 170] width 782 height 340
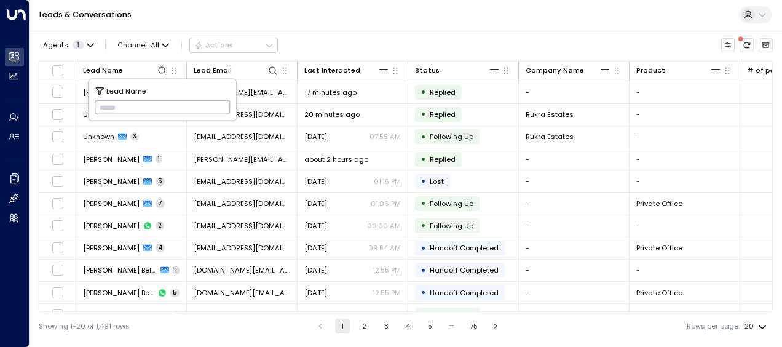
click at [99, 107] on input "text" at bounding box center [163, 107] width 136 height 20
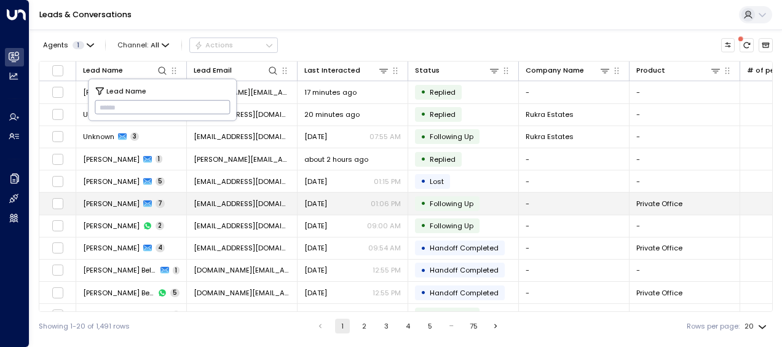
type input "**********"
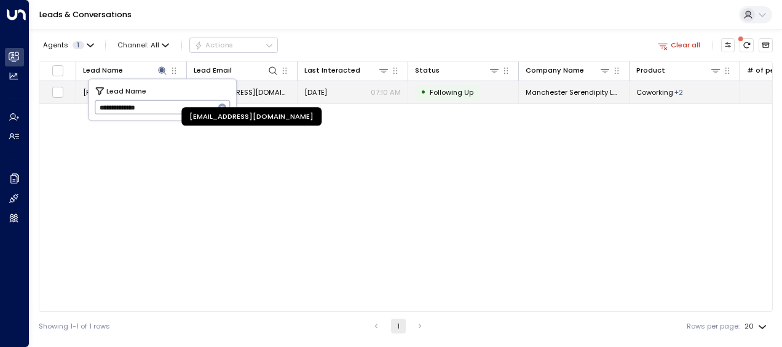
click at [258, 87] on span "[EMAIL_ADDRESS][DOMAIN_NAME]" at bounding box center [242, 92] width 97 height 10
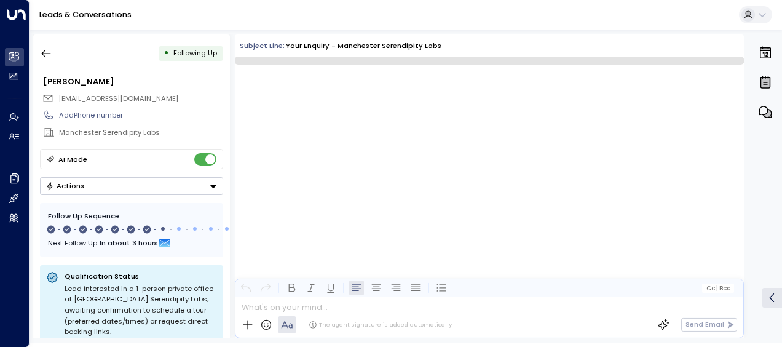
scroll to position [3180, 0]
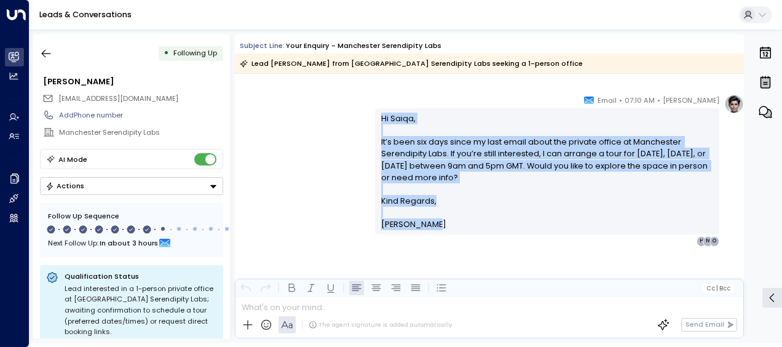
drag, startPoint x: 375, startPoint y: 117, endPoint x: 437, endPoint y: 243, distance: 140.8
click at [437, 243] on div "[PERSON_NAME] • 07:10 AM • Email Hi Saiqa, It’s been six days since my last ema…" at bounding box center [547, 170] width 344 height 152
drag, startPoint x: 437, startPoint y: 243, endPoint x: 395, endPoint y: 188, distance: 69.8
click at [48, 51] on icon "button" at bounding box center [46, 53] width 12 height 12
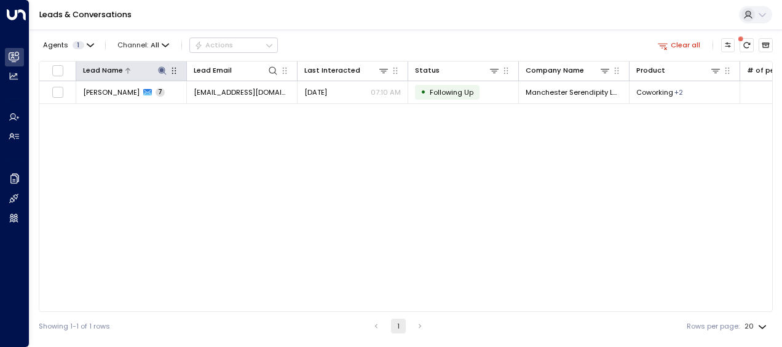
click at [160, 70] on icon at bounding box center [162, 70] width 8 height 8
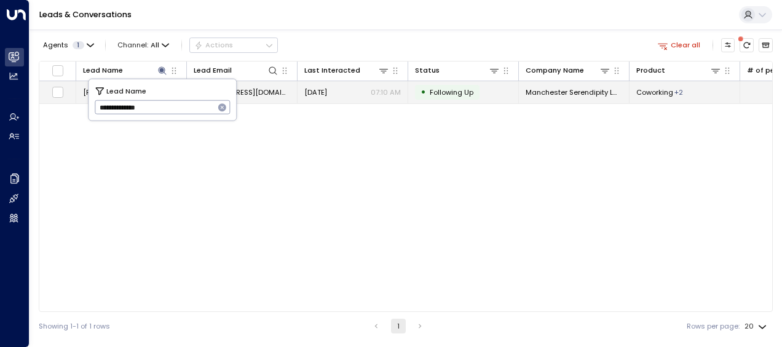
drag, startPoint x: 95, startPoint y: 103, endPoint x: 280, endPoint y: 85, distance: 186.0
click at [280, 85] on body "**********" at bounding box center [391, 170] width 782 height 340
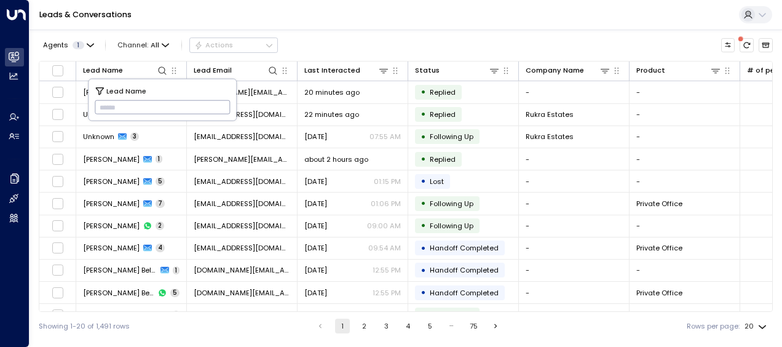
click at [101, 105] on input "text" at bounding box center [163, 107] width 136 height 20
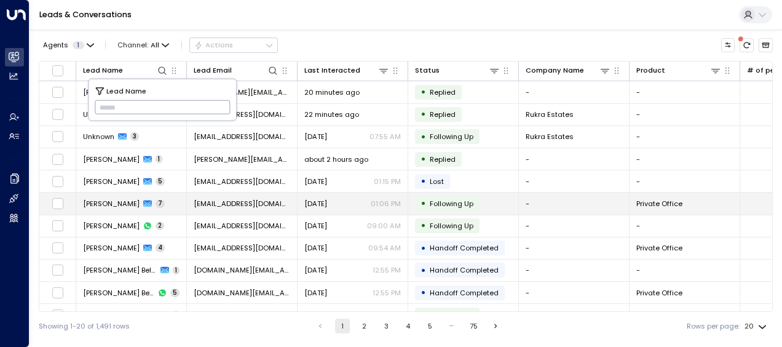
type input "**********"
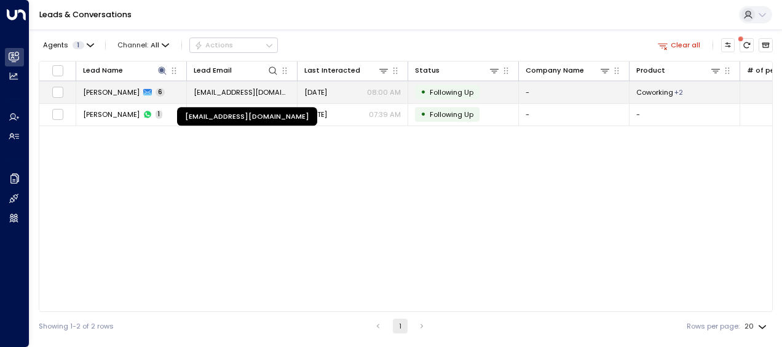
click at [269, 90] on span "[EMAIL_ADDRESS][DOMAIN_NAME]" at bounding box center [242, 92] width 97 height 10
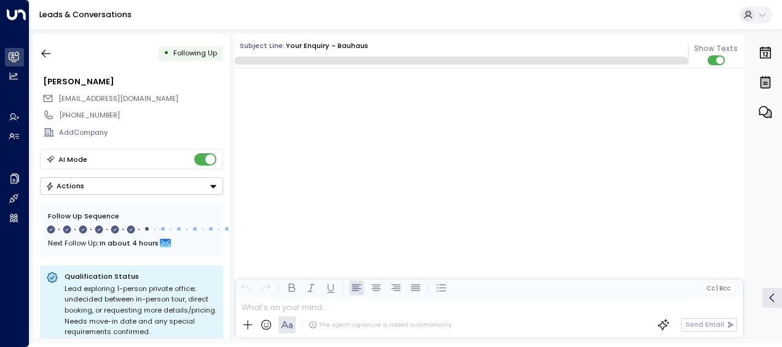
scroll to position [2611, 0]
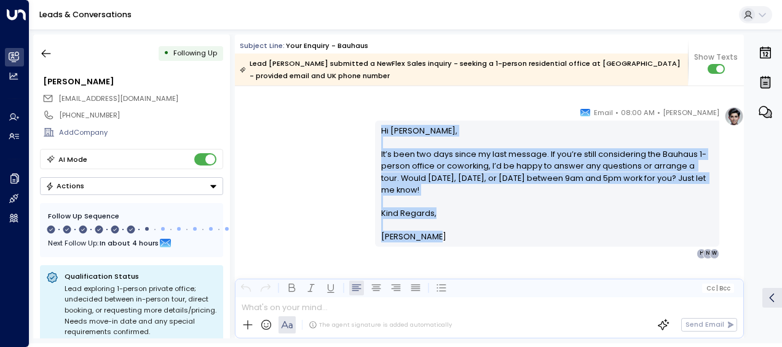
drag, startPoint x: 379, startPoint y: 128, endPoint x: 460, endPoint y: 252, distance: 148.0
click at [460, 252] on div "[PERSON_NAME] • 08:00 AM • Email Hi [PERSON_NAME], It’s been two days since my …" at bounding box center [547, 182] width 344 height 152
drag, startPoint x: 460, startPoint y: 252, endPoint x: 380, endPoint y: 182, distance: 106.3
click at [46, 53] on icon "button" at bounding box center [46, 54] width 9 height 8
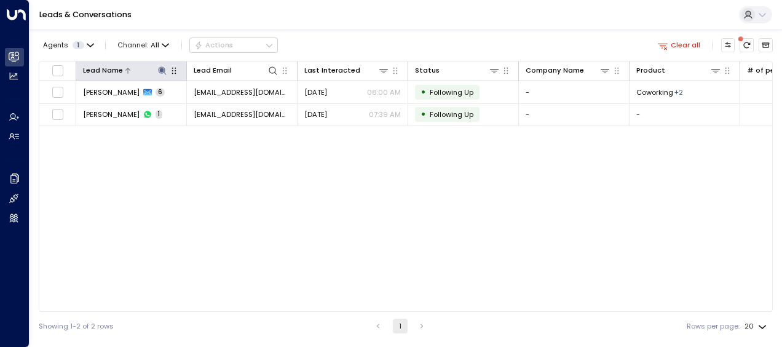
click at [164, 67] on icon at bounding box center [162, 70] width 8 height 8
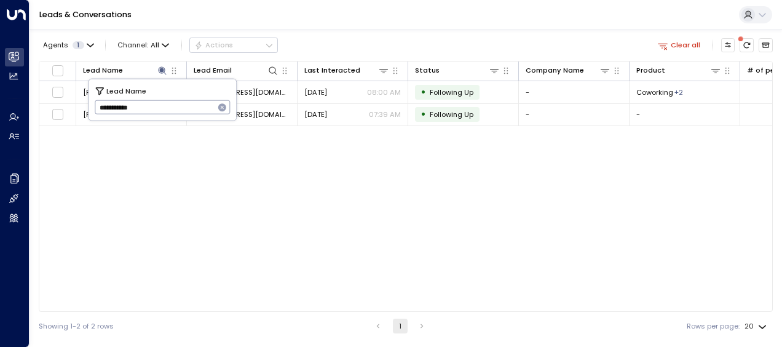
drag, startPoint x: 97, startPoint y: 108, endPoint x: 227, endPoint y: 97, distance: 130.2
click at [227, 97] on div "**********" at bounding box center [163, 99] width 148 height 41
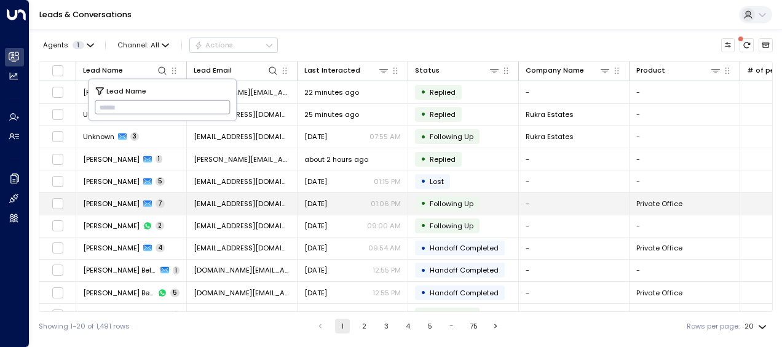
type input "**********"
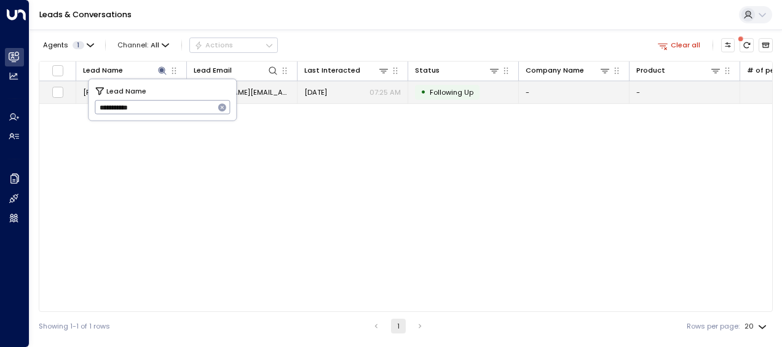
click at [258, 91] on span "[PERSON_NAME][EMAIL_ADDRESS][DOMAIN_NAME]" at bounding box center [242, 92] width 97 height 10
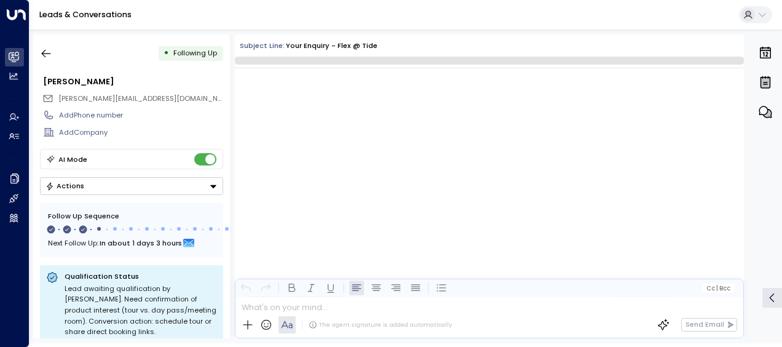
scroll to position [812, 0]
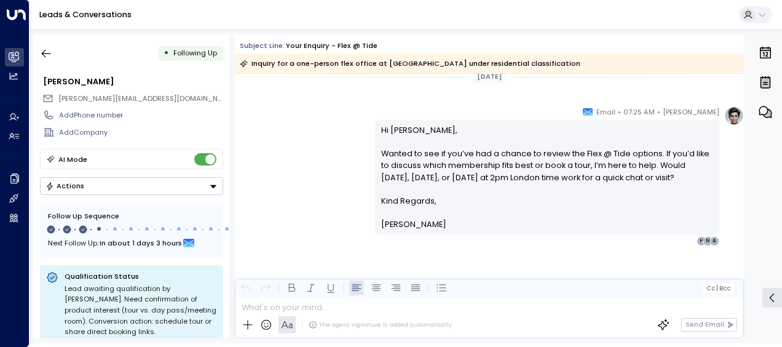
click at [349, 165] on div "[PERSON_NAME] • 07:25 AM • Email Hi [PERSON_NAME], Wanted to see if you’ve had …" at bounding box center [489, 176] width 509 height 140
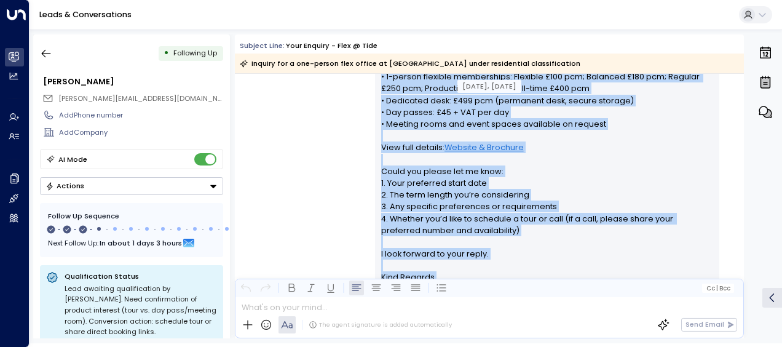
scroll to position [384, 0]
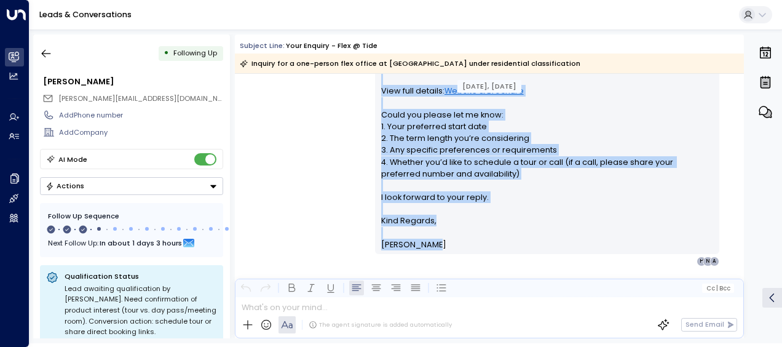
drag, startPoint x: 378, startPoint y: 136, endPoint x: 472, endPoint y: 243, distance: 142.1
click at [472, 243] on div "Hi [PERSON_NAME], Thanks for your interest in a private office at Flex @ [GEOGR…" at bounding box center [547, 85] width 333 height 330
drag, startPoint x: 472, startPoint y: 243, endPoint x: 427, endPoint y: 138, distance: 114.3
click at [288, 151] on div "[PERSON_NAME] • 12:15 PM • Email Hi [PERSON_NAME], Thanks for your interest in …" at bounding box center [489, 84] width 509 height 365
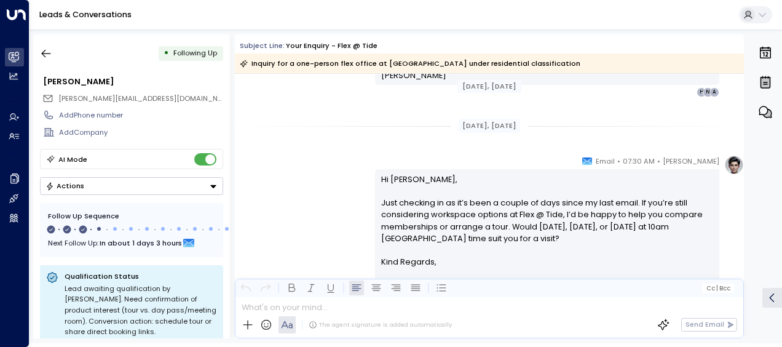
click at [288, 151] on div "[DATE], [DATE] [DATE], [DATE] Trigger Email • • 12:13 PM • Email Contact Name […" at bounding box center [489, 62] width 509 height 1083
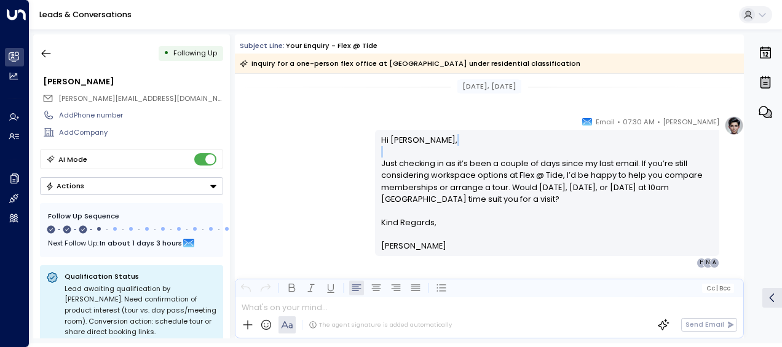
scroll to position [605, 0]
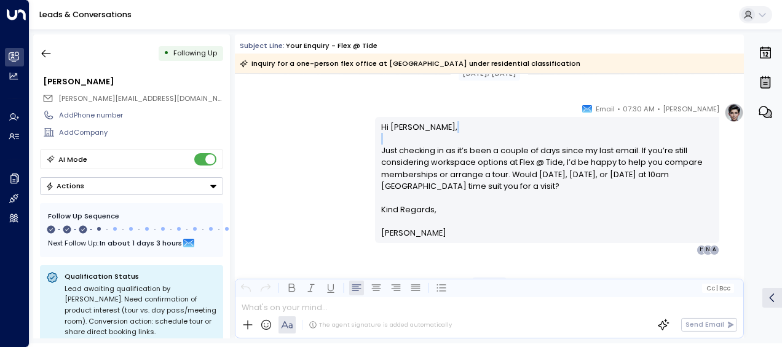
click at [288, 151] on div "[PERSON_NAME] • 07:30 AM • Email Hi [PERSON_NAME], Just checking in as it’s bee…" at bounding box center [489, 179] width 509 height 152
click at [341, 129] on div "[PERSON_NAME] • 07:30 AM • Email Hi [PERSON_NAME], Just checking in as it’s bee…" at bounding box center [489, 179] width 509 height 152
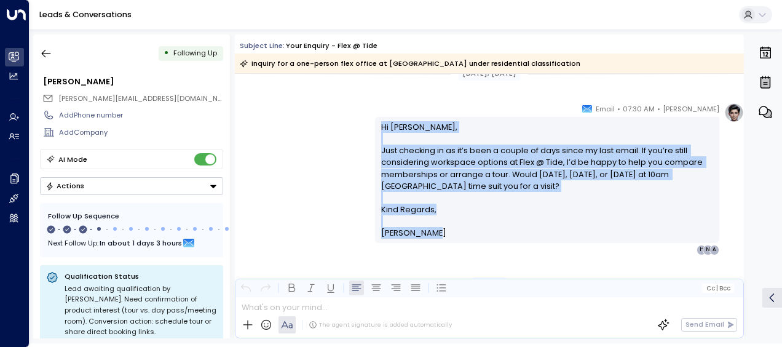
drag, startPoint x: 379, startPoint y: 123, endPoint x: 438, endPoint y: 235, distance: 126.5
click at [438, 235] on div "Hi [PERSON_NAME], Just checking in as it’s been a couple of days since my last …" at bounding box center [547, 180] width 333 height 118
drag, startPoint x: 438, startPoint y: 235, endPoint x: 403, endPoint y: 197, distance: 51.8
click at [316, 189] on div "[PERSON_NAME] • 07:30 AM • Email Hi [PERSON_NAME], Just checking in as it’s bee…" at bounding box center [489, 179] width 509 height 152
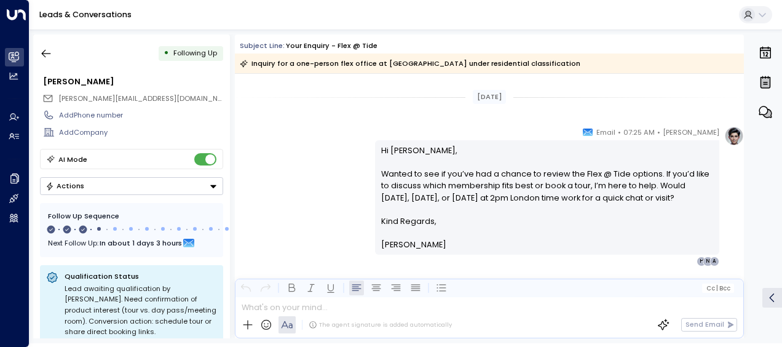
scroll to position [802, 0]
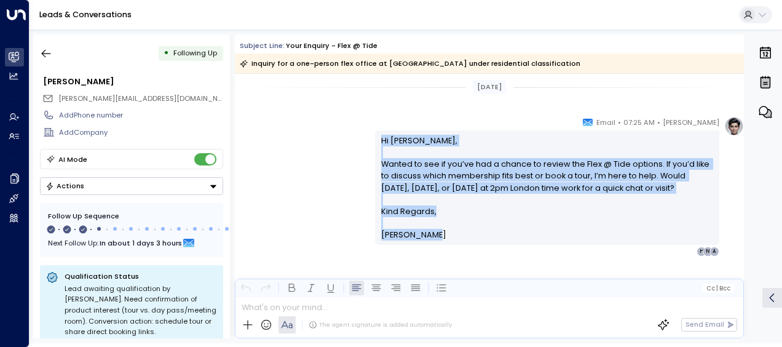
drag, startPoint x: 379, startPoint y: 136, endPoint x: 435, endPoint y: 235, distance: 113.7
click at [435, 235] on div "Hi [PERSON_NAME], Wanted to see if you’ve had a chance to review the Flex @ Tid…" at bounding box center [547, 188] width 333 height 106
drag, startPoint x: 435, startPoint y: 235, endPoint x: 392, endPoint y: 182, distance: 68.2
click at [47, 54] on icon "button" at bounding box center [46, 53] width 12 height 12
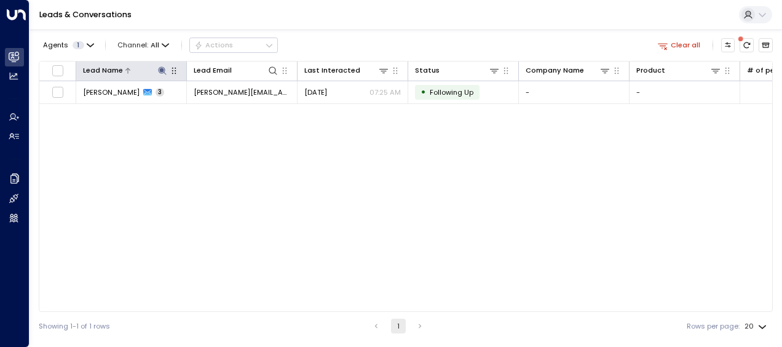
click at [162, 68] on icon at bounding box center [162, 71] width 10 height 10
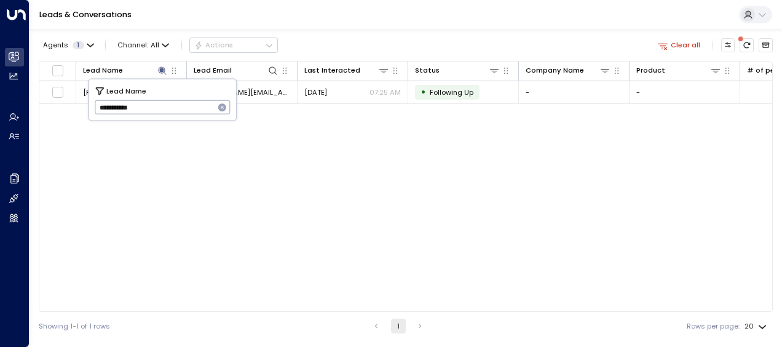
drag, startPoint x: 93, startPoint y: 109, endPoint x: 161, endPoint y: 106, distance: 67.7
click at [161, 106] on div "**********" at bounding box center [163, 99] width 148 height 41
drag, startPoint x: 96, startPoint y: 102, endPoint x: 203, endPoint y: 107, distance: 107.1
click at [203, 107] on input "**********" at bounding box center [155, 107] width 120 height 20
type input "******"
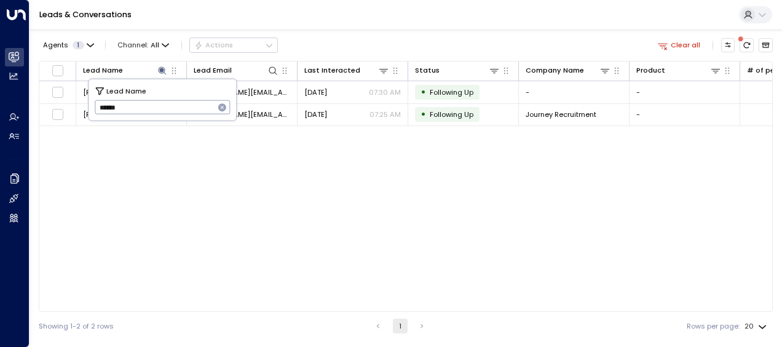
click at [314, 168] on div "Lead Name Lead Email Last Interacted Status Company Name Product # of people AI…" at bounding box center [406, 186] width 734 height 251
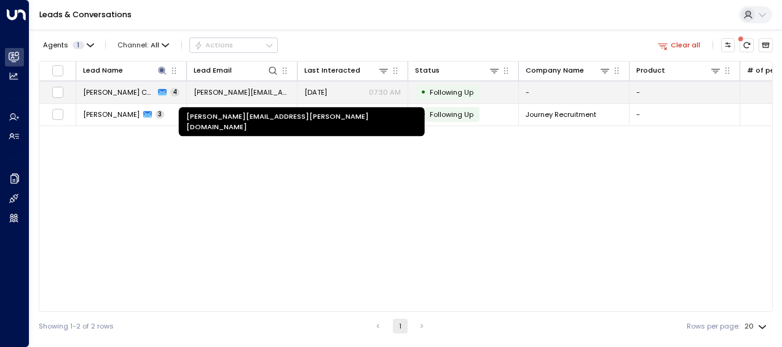
click at [256, 92] on span "[PERSON_NAME][EMAIL_ADDRESS][PERSON_NAME][DOMAIN_NAME]" at bounding box center [242, 92] width 97 height 10
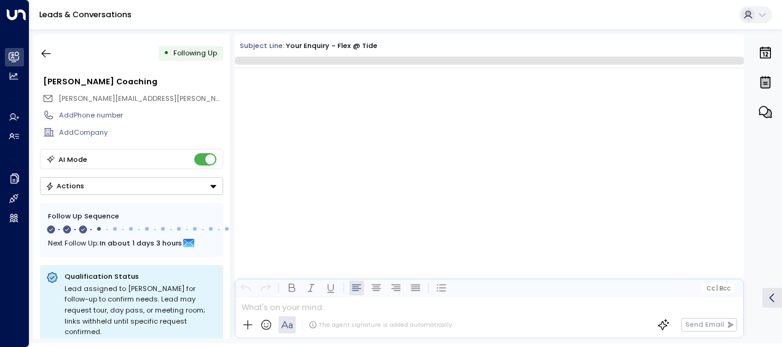
scroll to position [860, 0]
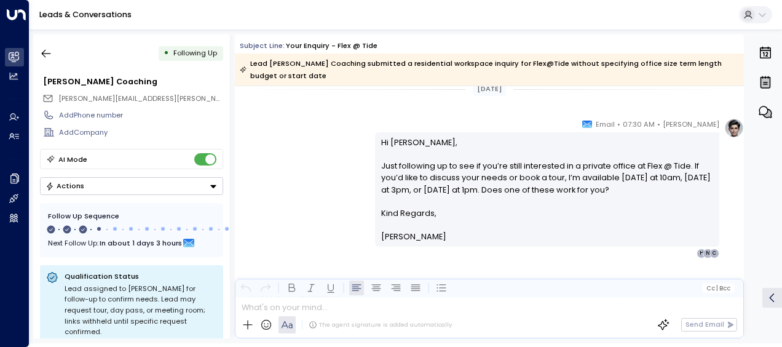
click at [375, 165] on div "Hi [PERSON_NAME], Just following up to see if you’re still interested in a priv…" at bounding box center [547, 189] width 344 height 114
click at [332, 160] on div "[PERSON_NAME] • 07:30 AM • Email Hi [PERSON_NAME], Just following up to see if …" at bounding box center [489, 188] width 509 height 140
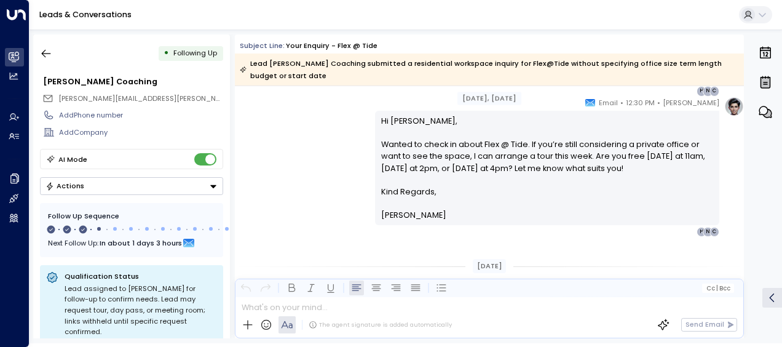
click at [332, 160] on div "[PERSON_NAME] • 12:30 PM • Email Hi [PERSON_NAME], Wanted to check in about Fle…" at bounding box center [489, 167] width 509 height 140
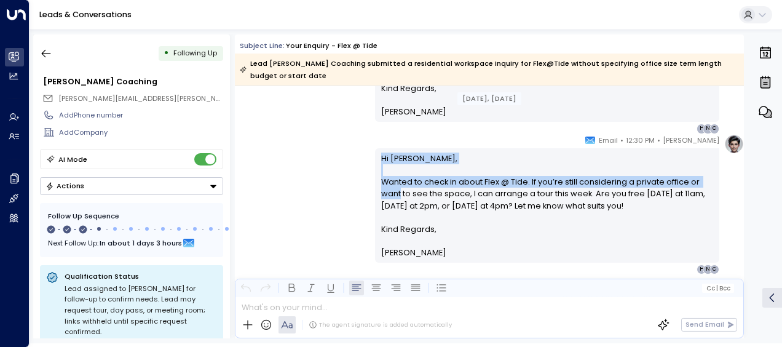
click at [332, 160] on div "[PERSON_NAME] • 12:30 PM • Email Hi [PERSON_NAME], Wanted to check in about Fle…" at bounding box center [489, 204] width 509 height 140
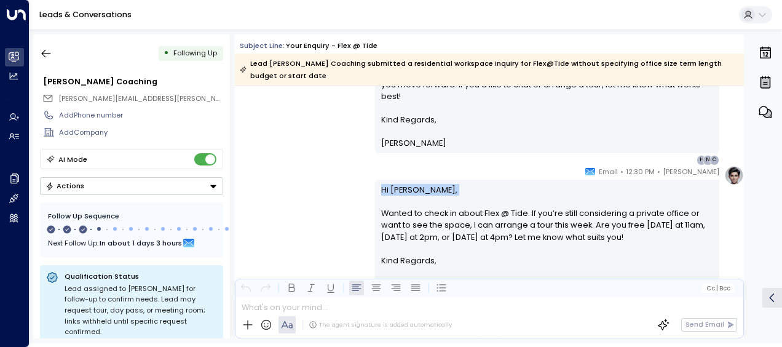
drag, startPoint x: 332, startPoint y: 160, endPoint x: 303, endPoint y: 171, distance: 31.5
click at [303, 171] on div "[PERSON_NAME] • 12:30 PM • Email Hi [PERSON_NAME], Wanted to check in about Fle…" at bounding box center [489, 235] width 509 height 140
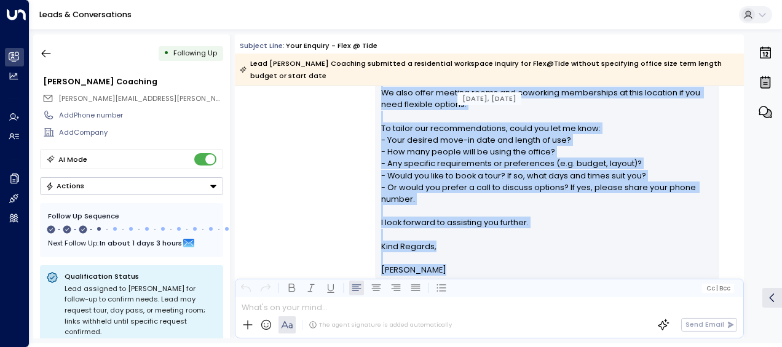
scroll to position [436, 0]
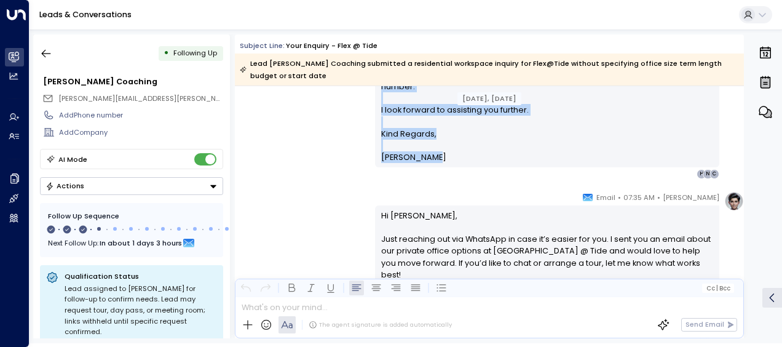
drag, startPoint x: 379, startPoint y: 123, endPoint x: 477, endPoint y: 167, distance: 106.8
click at [477, 167] on div "[PERSON_NAME] • 03:54 AM • Email Hi [PERSON_NAME], Thank you for your interest …" at bounding box center [547, 20] width 344 height 317
drag, startPoint x: 477, startPoint y: 167, endPoint x: 419, endPoint y: 132, distance: 67.4
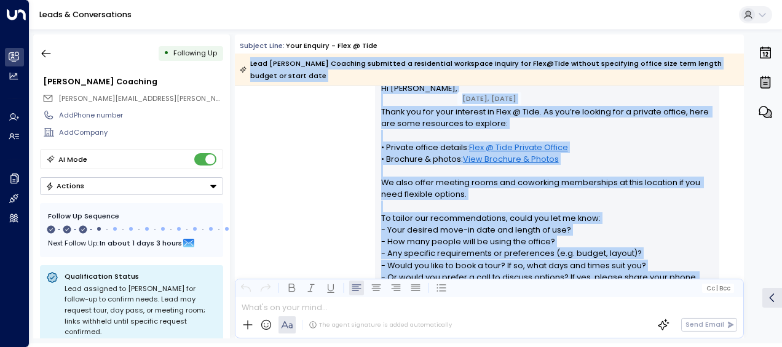
scroll to position [0, 0]
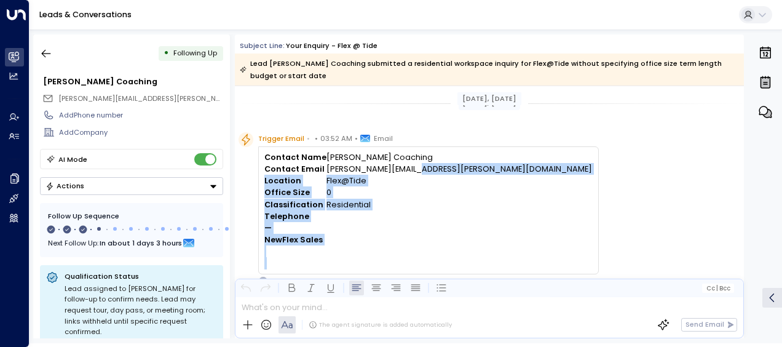
drag, startPoint x: 379, startPoint y: 210, endPoint x: 421, endPoint y: 168, distance: 59.1
drag, startPoint x: 421, startPoint y: 168, endPoint x: 465, endPoint y: 199, distance: 53.9
click at [465, 199] on div "Trigger Email • • 03:52 AM • Email Contact Name [PERSON_NAME] Coaching Contact …" at bounding box center [491, 209] width 505 height 154
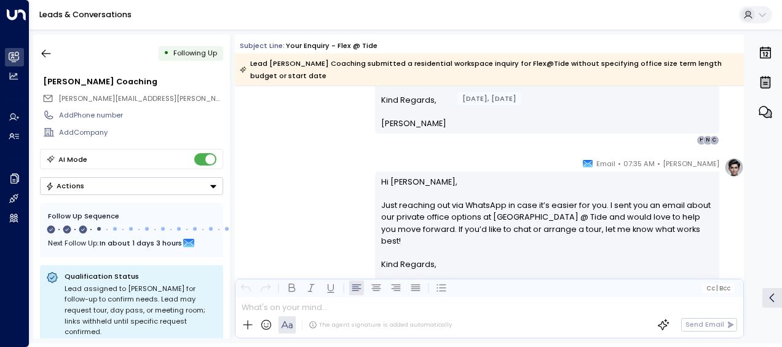
scroll to position [492, 0]
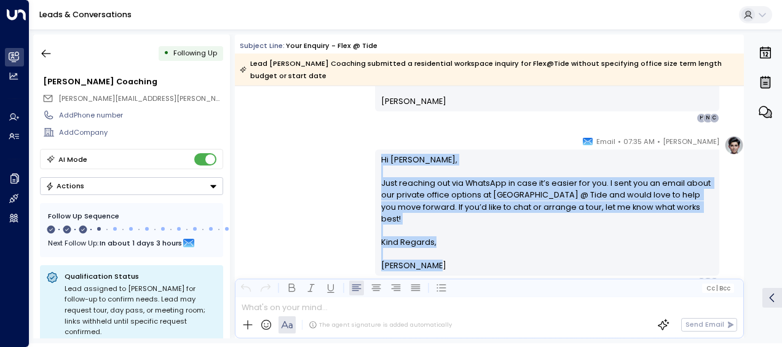
drag, startPoint x: 376, startPoint y: 154, endPoint x: 454, endPoint y: 258, distance: 130.1
click at [454, 258] on div "Hi [PERSON_NAME], Just reaching out via WhatsApp in case it’s easier for you. I…" at bounding box center [547, 212] width 344 height 126
drag, startPoint x: 454, startPoint y: 258, endPoint x: 402, endPoint y: 189, distance: 86.5
click at [285, 161] on div "[PERSON_NAME] • 07:35 AM • Email Hi [PERSON_NAME], Just reaching out via WhatsA…" at bounding box center [489, 211] width 509 height 152
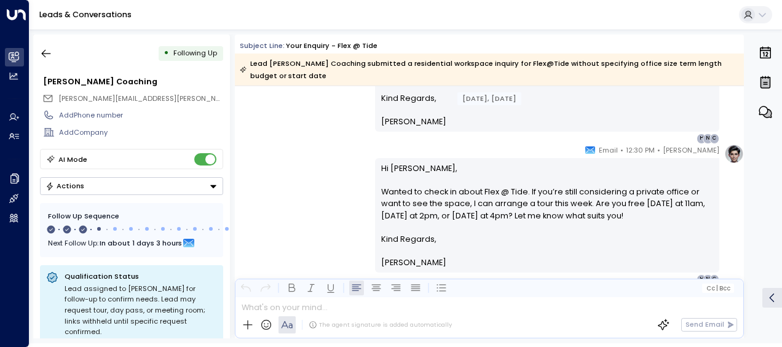
scroll to position [664, 0]
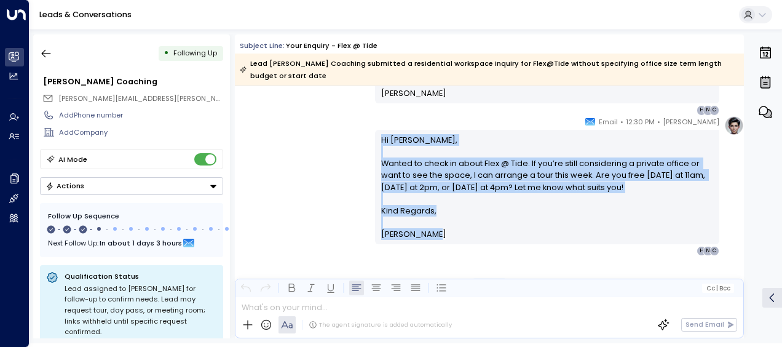
drag, startPoint x: 379, startPoint y: 138, endPoint x: 416, endPoint y: 247, distance: 115.7
click at [416, 247] on div "[PERSON_NAME] • 12:30 PM • Email Hi [PERSON_NAME], Wanted to check in about Fle…" at bounding box center [547, 186] width 344 height 140
drag, startPoint x: 416, startPoint y: 247, endPoint x: 391, endPoint y: 229, distance: 31.2
click at [299, 186] on div "[PERSON_NAME] • 12:30 PM • Email Hi [PERSON_NAME], Wanted to check in about Fle…" at bounding box center [489, 186] width 509 height 140
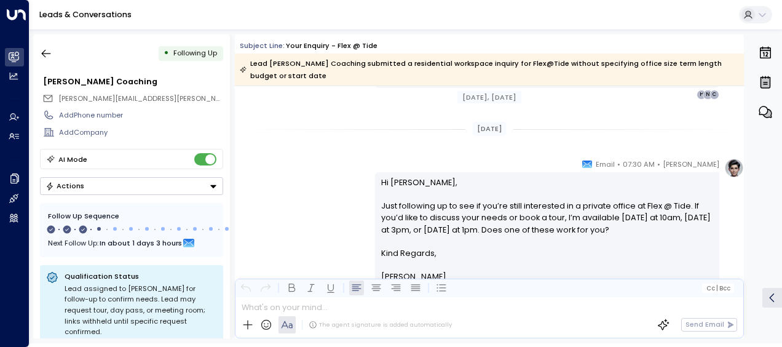
scroll to position [836, 0]
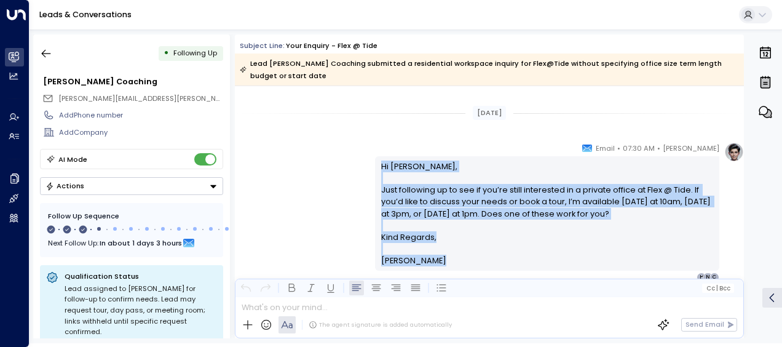
drag, startPoint x: 378, startPoint y: 164, endPoint x: 424, endPoint y: 279, distance: 124.5
click at [424, 279] on div "Subject Line: Your enquiry - Flex @ Tide Lead [PERSON_NAME] Coaching submitted …" at bounding box center [489, 186] width 509 height 304
click at [46, 54] on icon "button" at bounding box center [46, 53] width 12 height 12
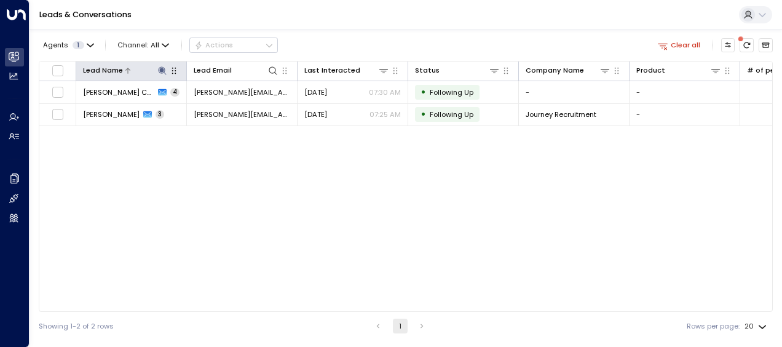
click at [160, 69] on icon at bounding box center [162, 70] width 8 height 8
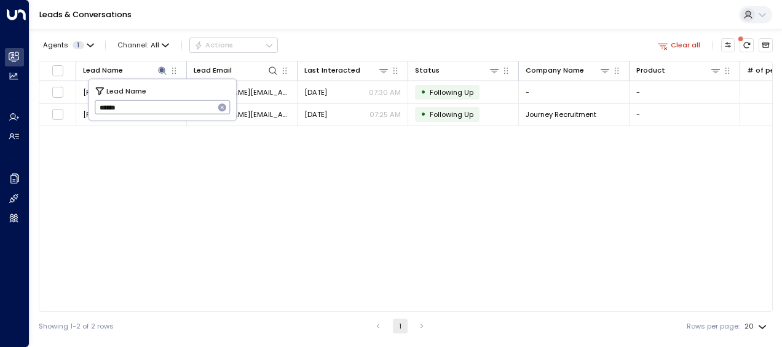
drag, startPoint x: 97, startPoint y: 106, endPoint x: 158, endPoint y: 113, distance: 61.2
click at [158, 113] on input "******" at bounding box center [155, 107] width 120 height 20
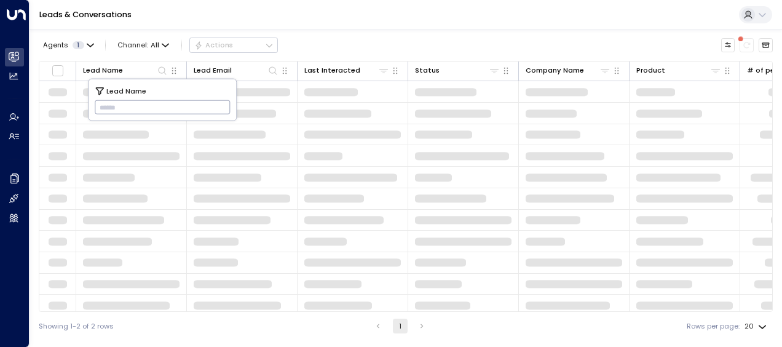
click at [101, 105] on input "text" at bounding box center [163, 107] width 136 height 20
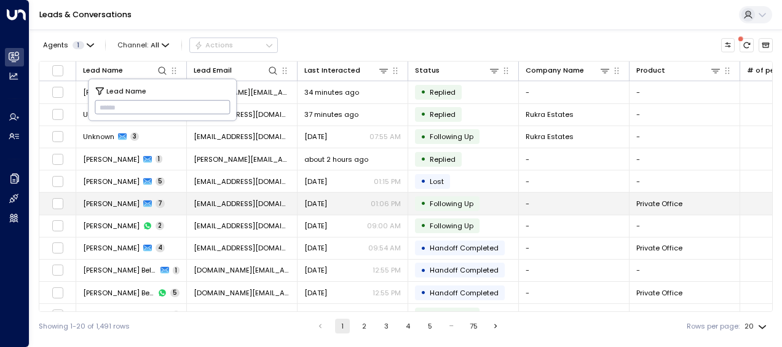
type input "**********"
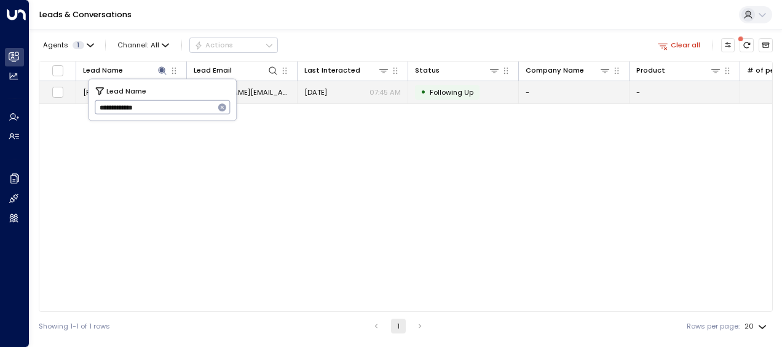
click at [261, 89] on span "[PERSON_NAME][EMAIL_ADDRESS][DOMAIN_NAME]" at bounding box center [242, 92] width 97 height 10
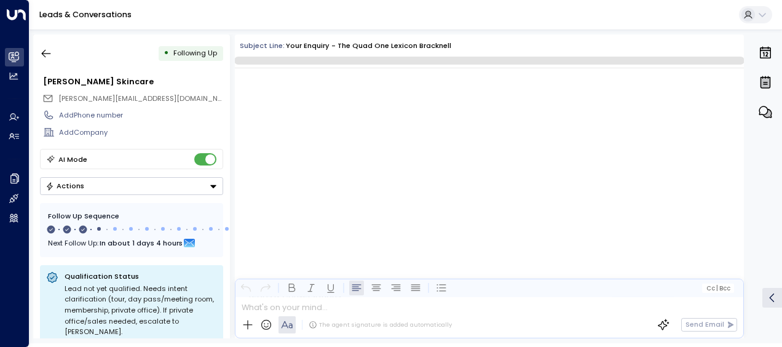
scroll to position [860, 0]
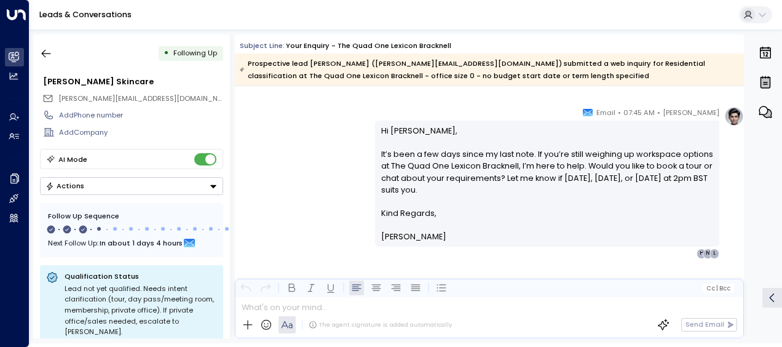
click at [291, 205] on div "[PERSON_NAME] • 07:45 AM • Email Hi [PERSON_NAME], It’s been a few days since m…" at bounding box center [489, 182] width 509 height 152
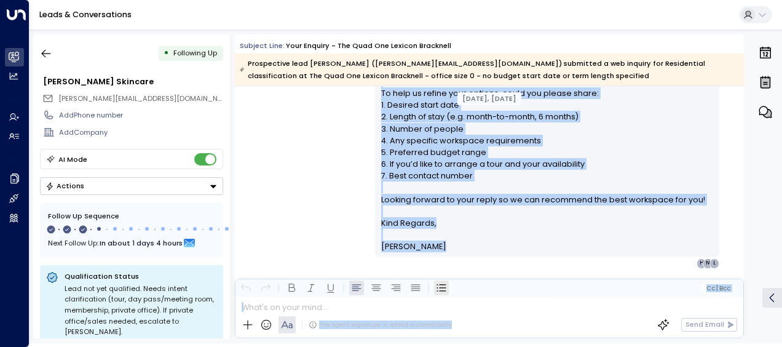
scroll to position [435, 0]
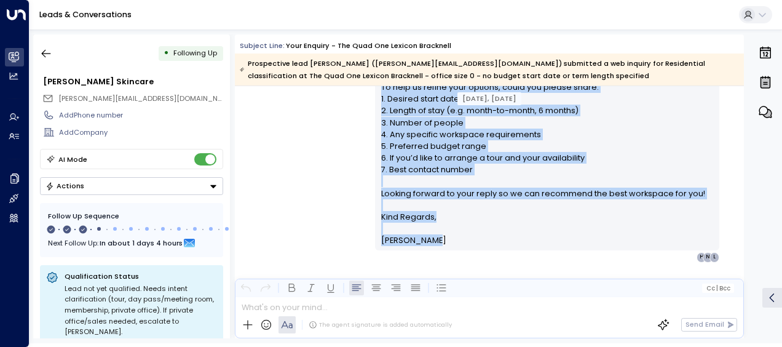
drag, startPoint x: 379, startPoint y: 97, endPoint x: 441, endPoint y: 251, distance: 166.4
click at [441, 251] on div "[PERSON_NAME] • 12:24 PM • Email Hi [PERSON_NAME], Thanks for your interest in …" at bounding box center [547, 62] width 344 height 400
drag, startPoint x: 441, startPoint y: 251, endPoint x: 400, endPoint y: 159, distance: 101.0
click at [302, 156] on div "[PERSON_NAME] • 12:24 PM • Email Hi [PERSON_NAME], Thanks for your interest in …" at bounding box center [489, 62] width 509 height 400
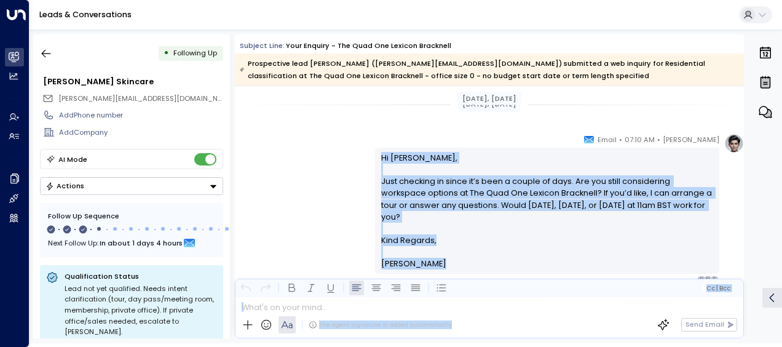
scroll to position [725, 0]
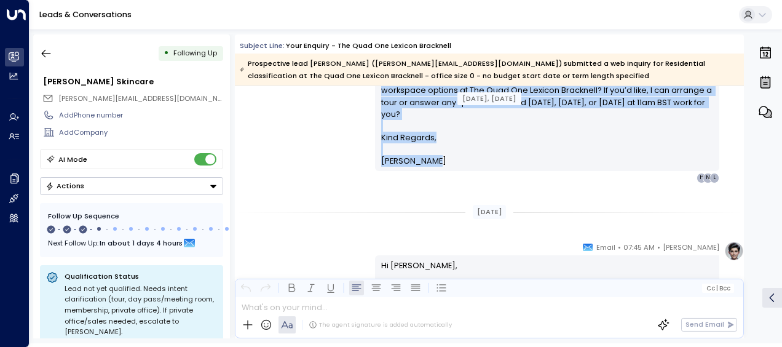
drag, startPoint x: 376, startPoint y: 167, endPoint x: 438, endPoint y: 178, distance: 62.6
click at [438, 178] on div "[PERSON_NAME] • 07:10 AM • Email Hi [PERSON_NAME], Just checking in since it’s …" at bounding box center [547, 107] width 344 height 152
drag, startPoint x: 438, startPoint y: 178, endPoint x: 410, endPoint y: 146, distance: 43.2
click at [296, 140] on div "[PERSON_NAME] • 07:10 AM • Email Hi [PERSON_NAME], Just checking in since it’s …" at bounding box center [489, 107] width 509 height 152
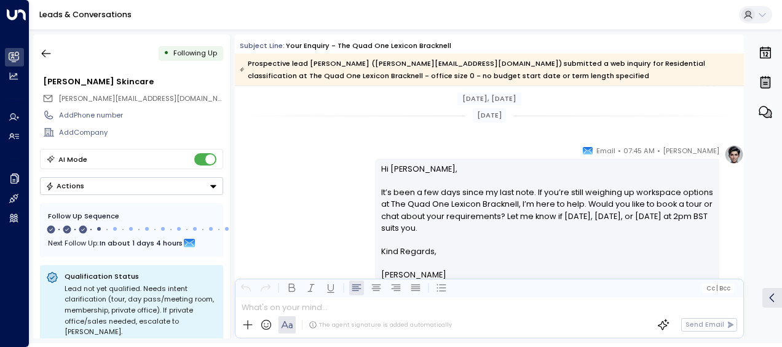
scroll to position [848, 0]
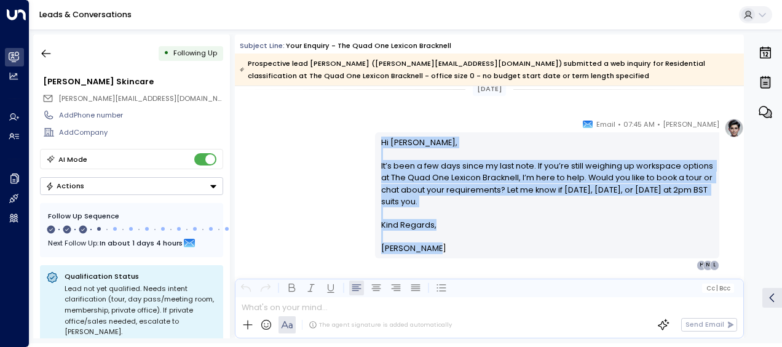
drag, startPoint x: 379, startPoint y: 140, endPoint x: 434, endPoint y: 247, distance: 120.2
click at [434, 247] on div "Hi [PERSON_NAME], It’s been a few days since my last note. If you’re still weig…" at bounding box center [547, 196] width 333 height 118
drag, startPoint x: 434, startPoint y: 247, endPoint x: 401, endPoint y: 186, distance: 69.9
